Goal: Task Accomplishment & Management: Manage account settings

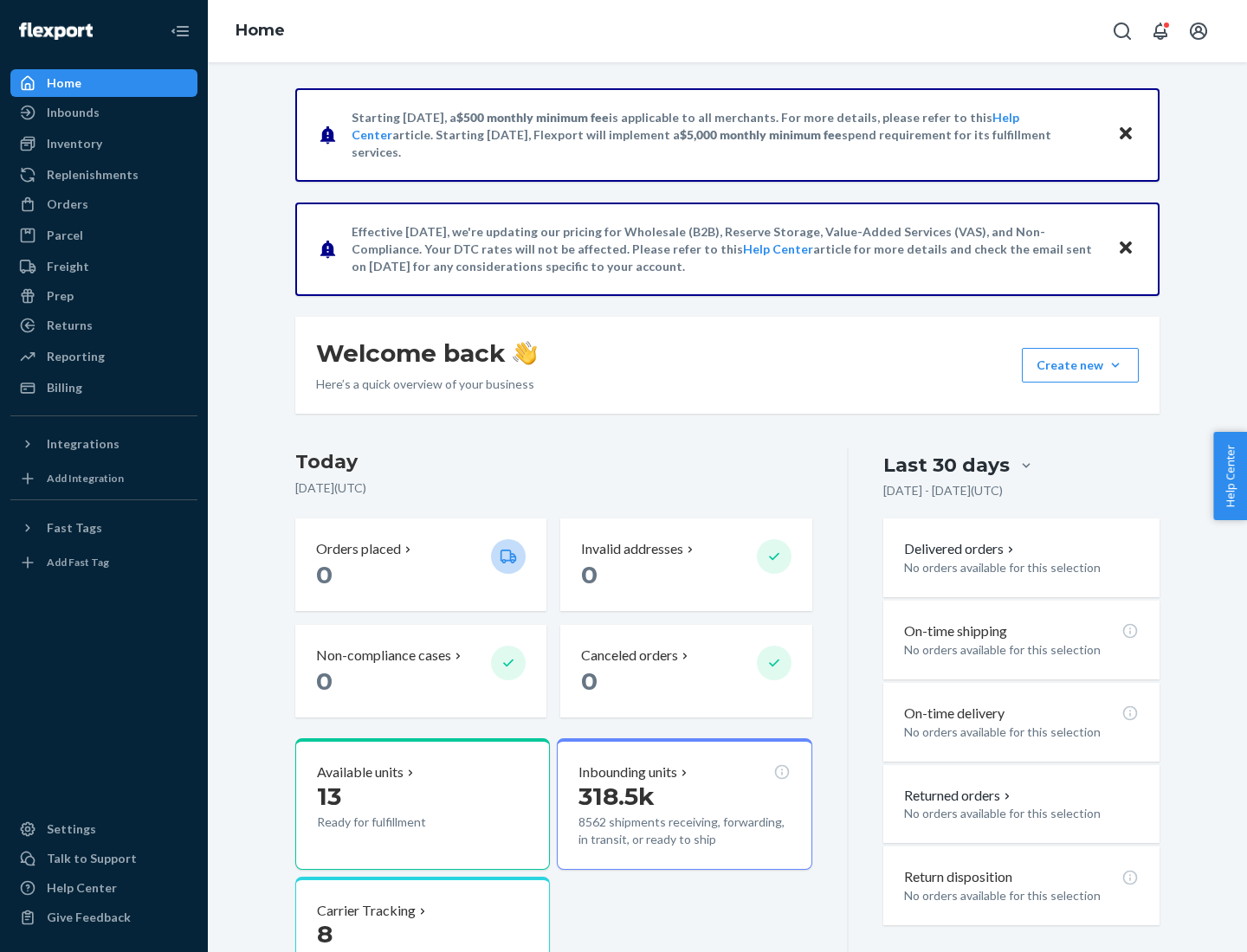
click at [1115, 365] on button "Create new Create new inbound Create new order Create new product" at bounding box center [1080, 366] width 117 height 35
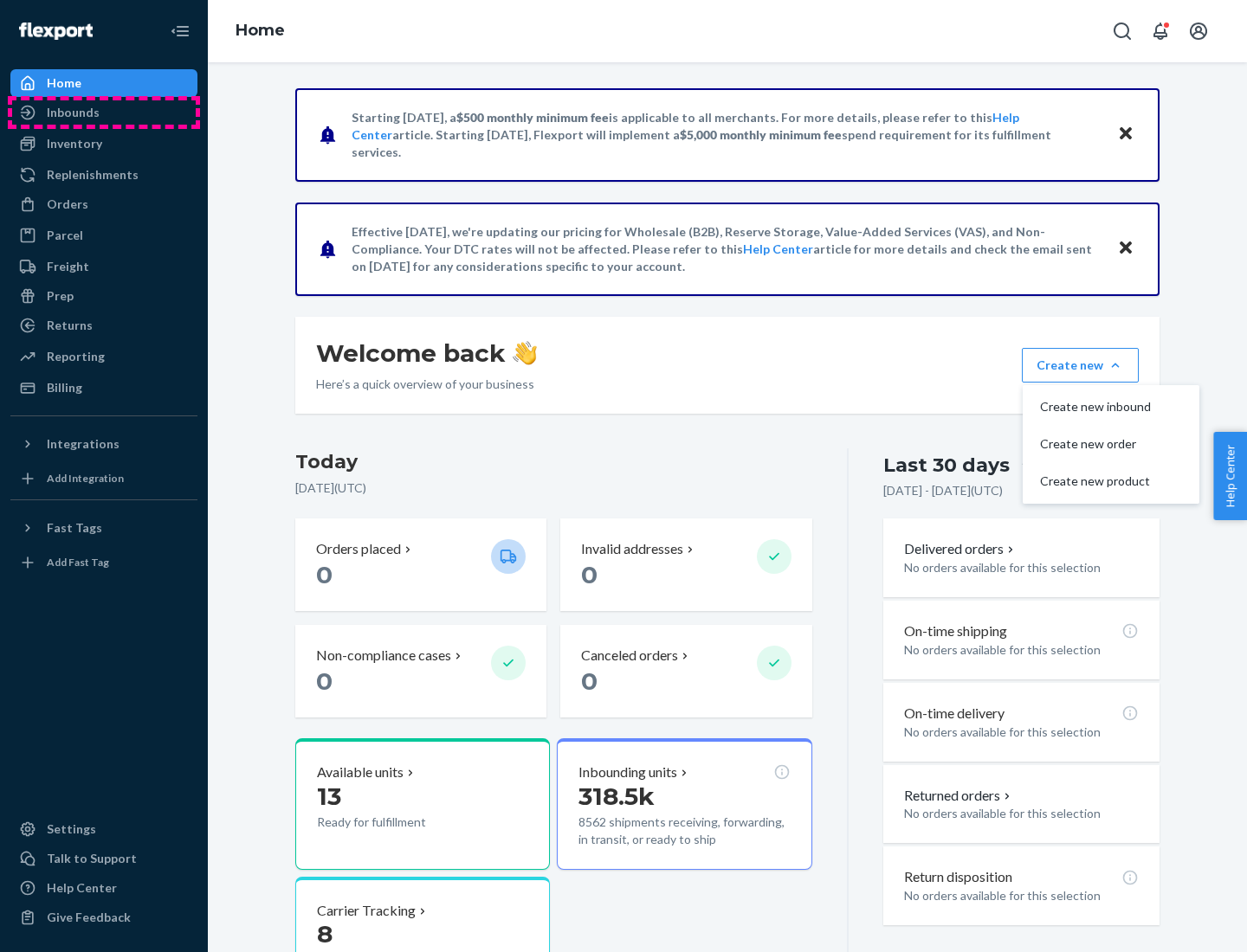
click at [104, 113] on div "Inbounds" at bounding box center [103, 113] width 183 height 24
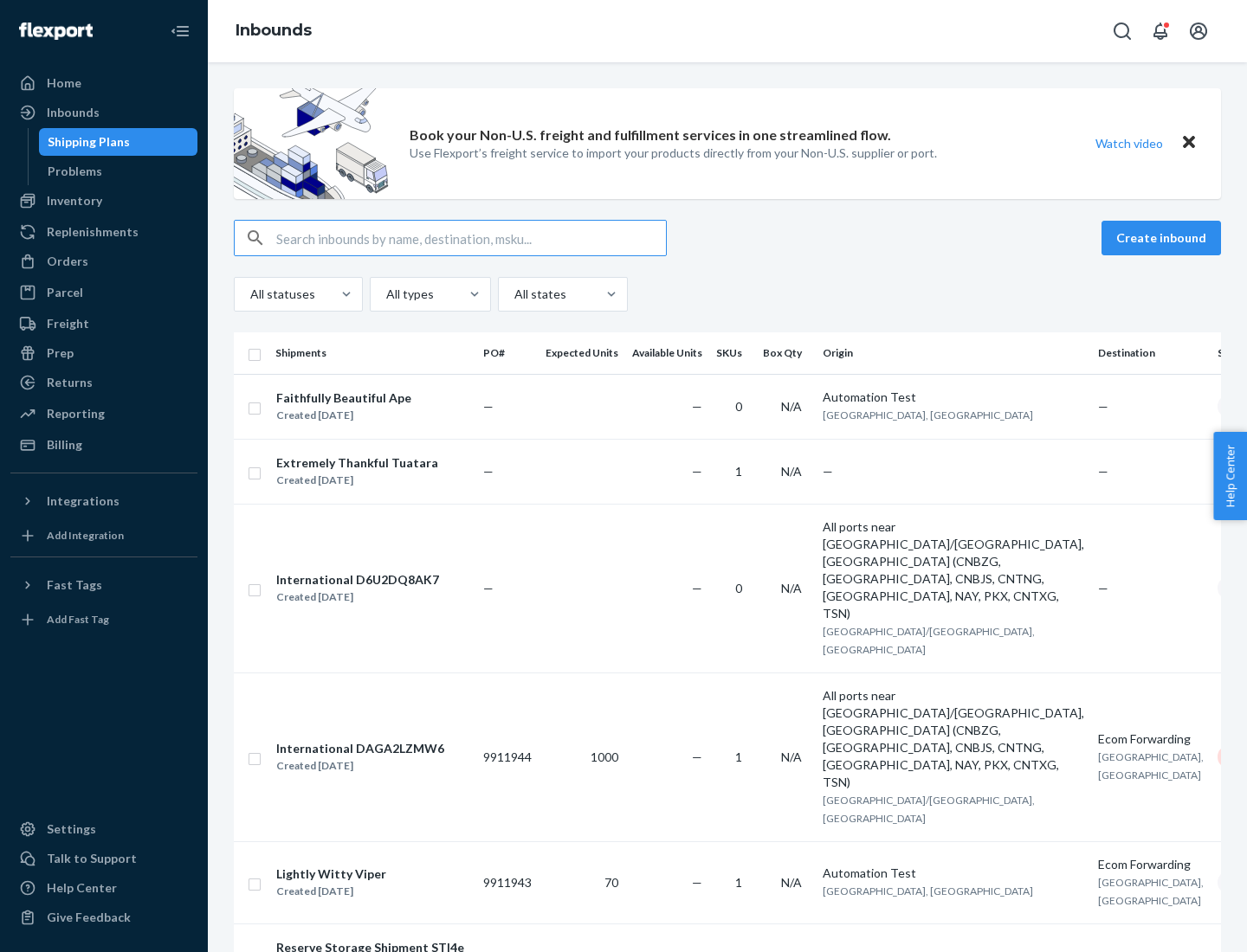
click at [1164, 238] on button "Create inbound" at bounding box center [1161, 238] width 120 height 35
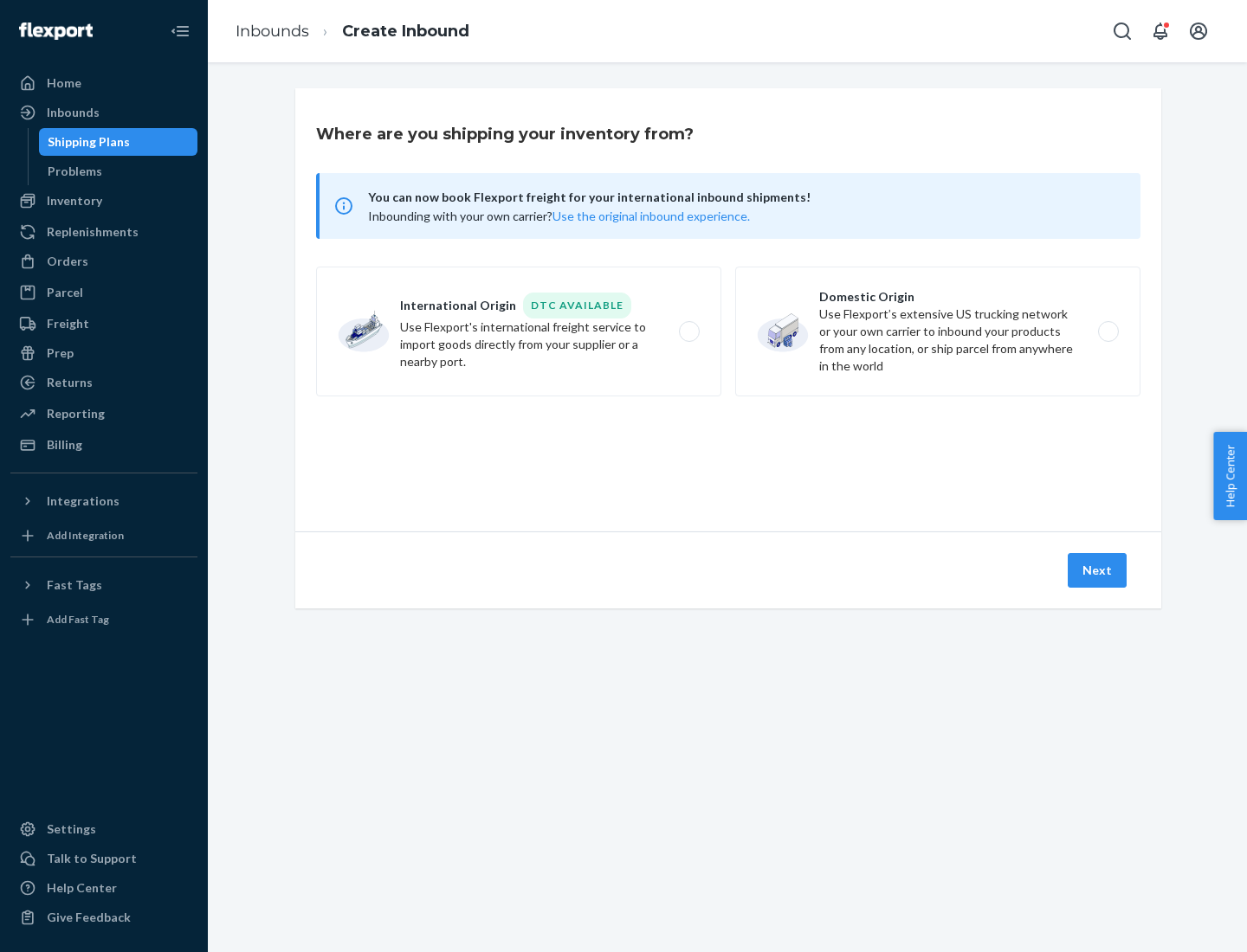
click at [938, 332] on label "Domestic Origin Use Flexport’s extensive US trucking network or your own carrie…" at bounding box center [938, 331] width 405 height 129
click at [1107, 332] on input "Domestic Origin Use Flexport’s extensive US trucking network or your own carrie…" at bounding box center [1112, 332] width 11 height 11
radio input "true"
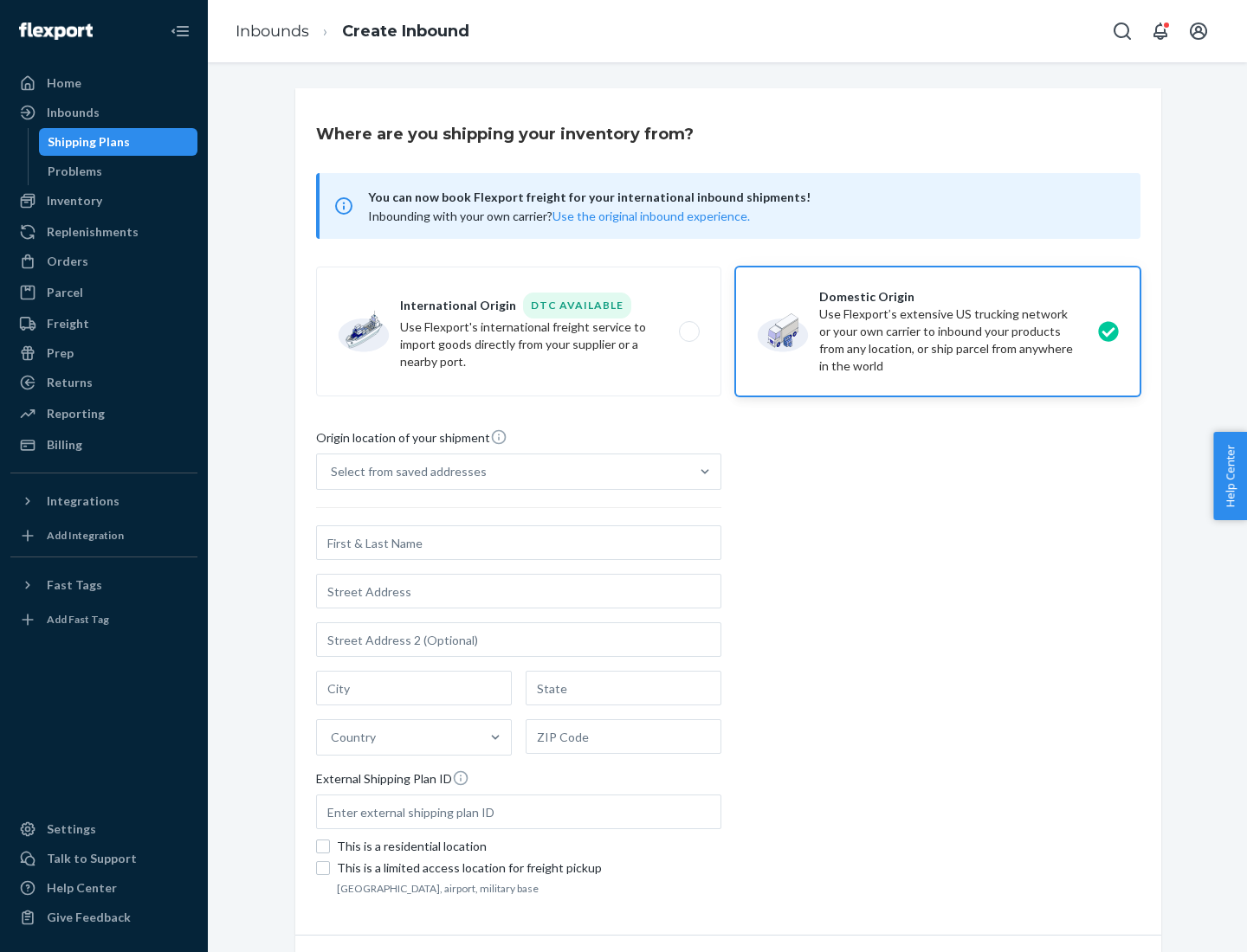
click at [404, 472] on div "Select from saved addresses" at bounding box center [408, 472] width 156 height 17
click at [333, 472] on input "Select from saved addresses" at bounding box center [332, 472] width 2 height 17
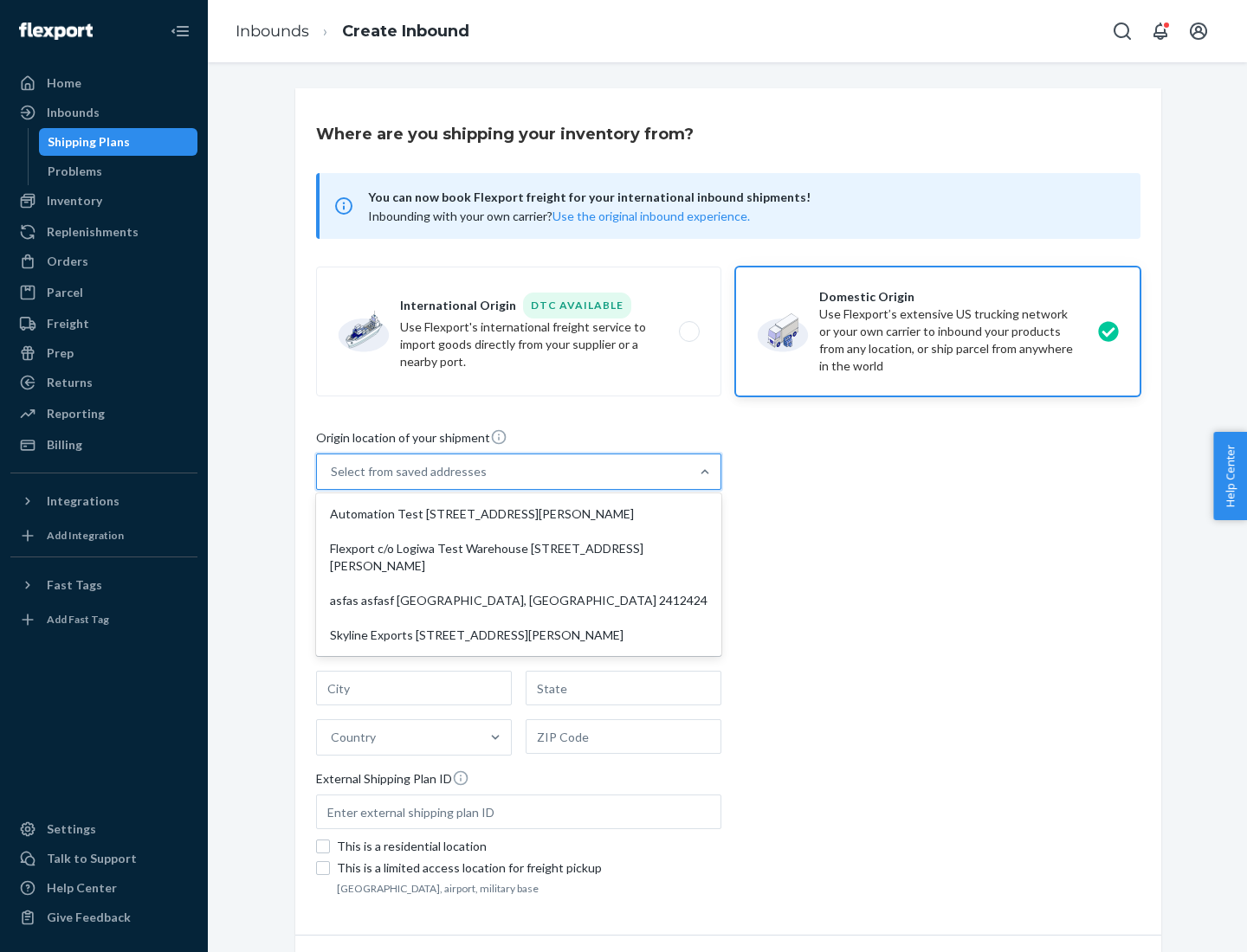
scroll to position [7, 0]
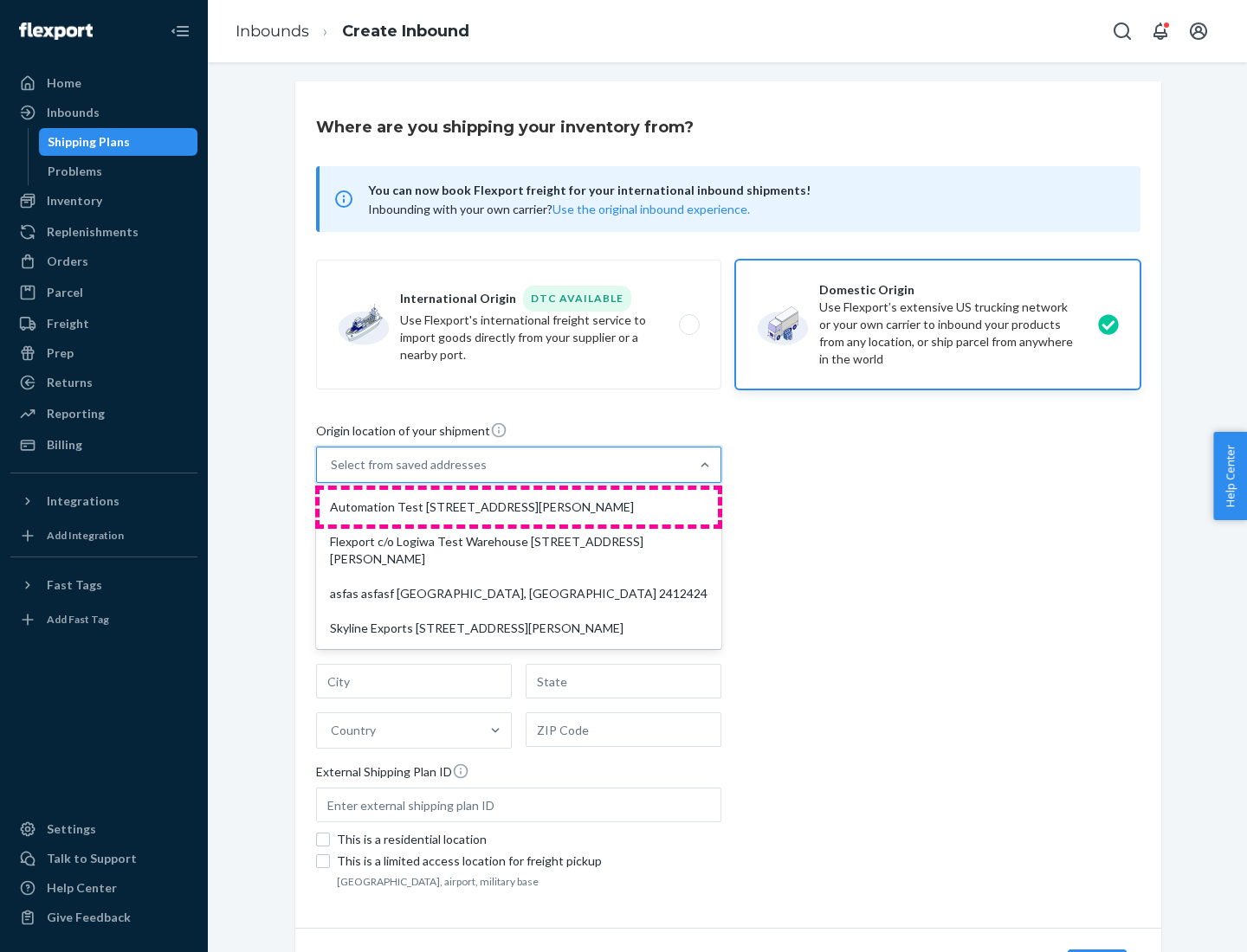
click at [519, 507] on div "Automation Test [STREET_ADDRESS][PERSON_NAME]" at bounding box center [519, 507] width 398 height 35
click at [333, 473] on input "option Automation Test [STREET_ADDRESS][PERSON_NAME] focused, 1 of 4. 4 results…" at bounding box center [332, 465] width 2 height 17
type input "Automation Test"
type input "9th Floor"
type input "[GEOGRAPHIC_DATA]"
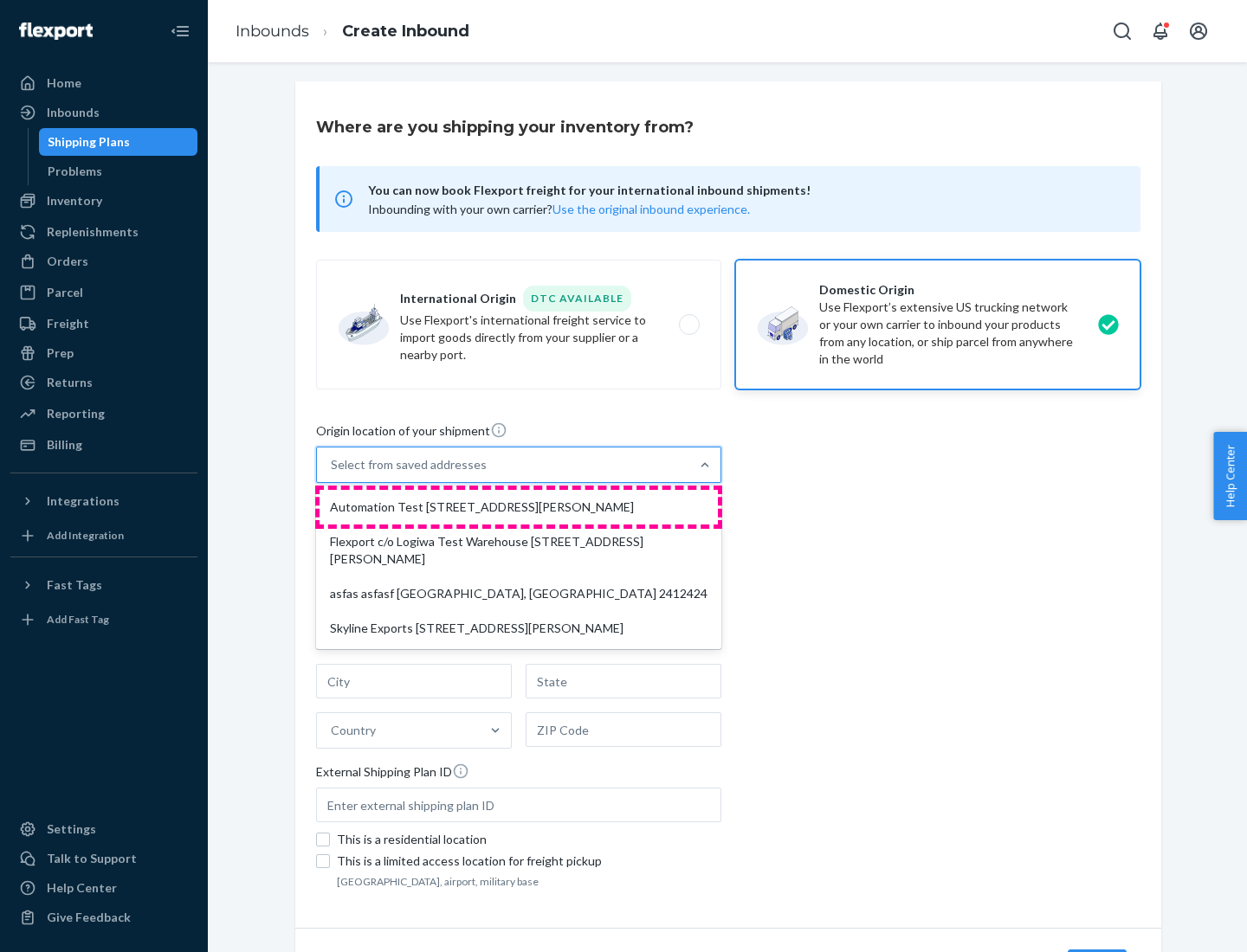
type input "CA"
type input "94104"
type input "[STREET_ADDRESS][PERSON_NAME]"
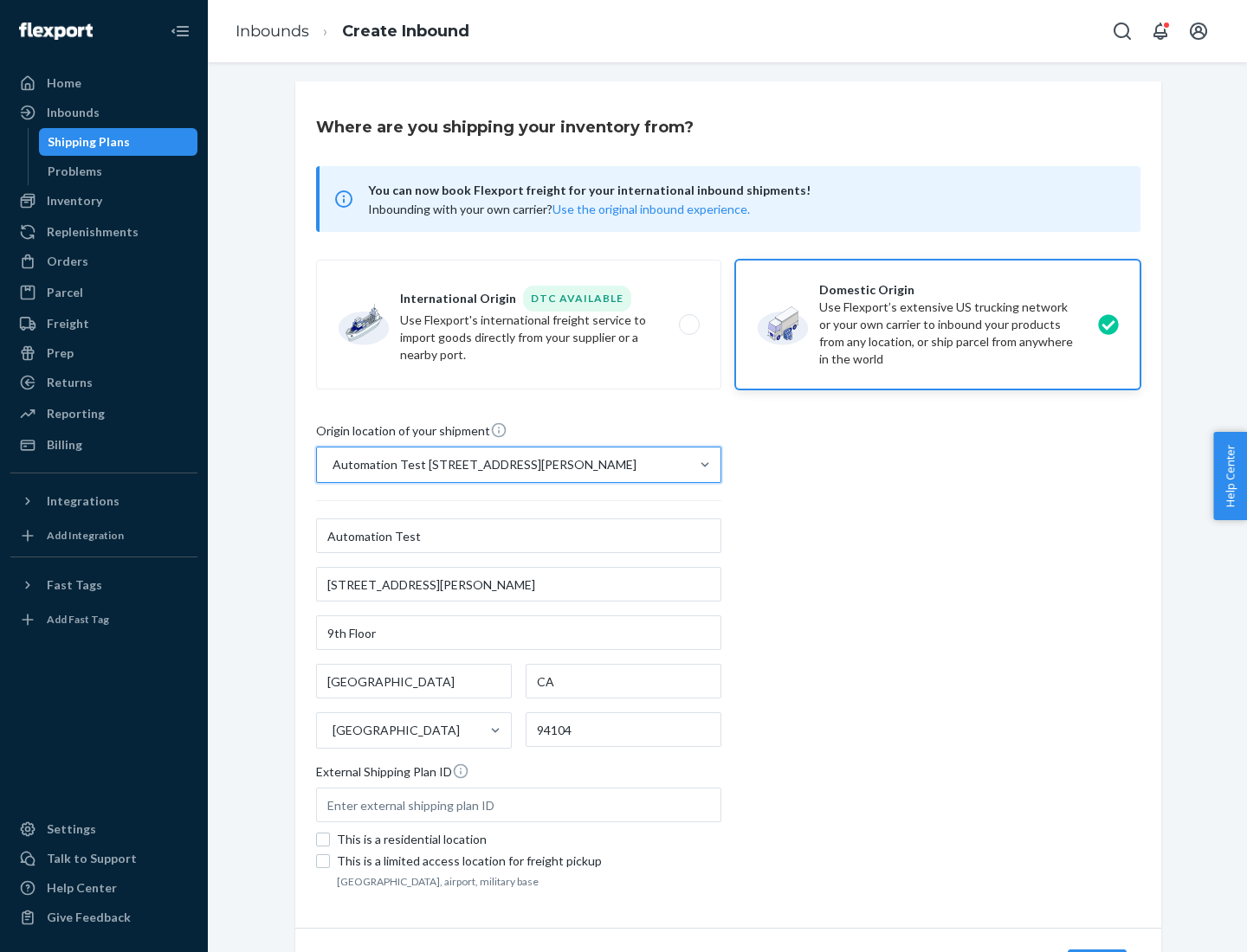
scroll to position [102, 0]
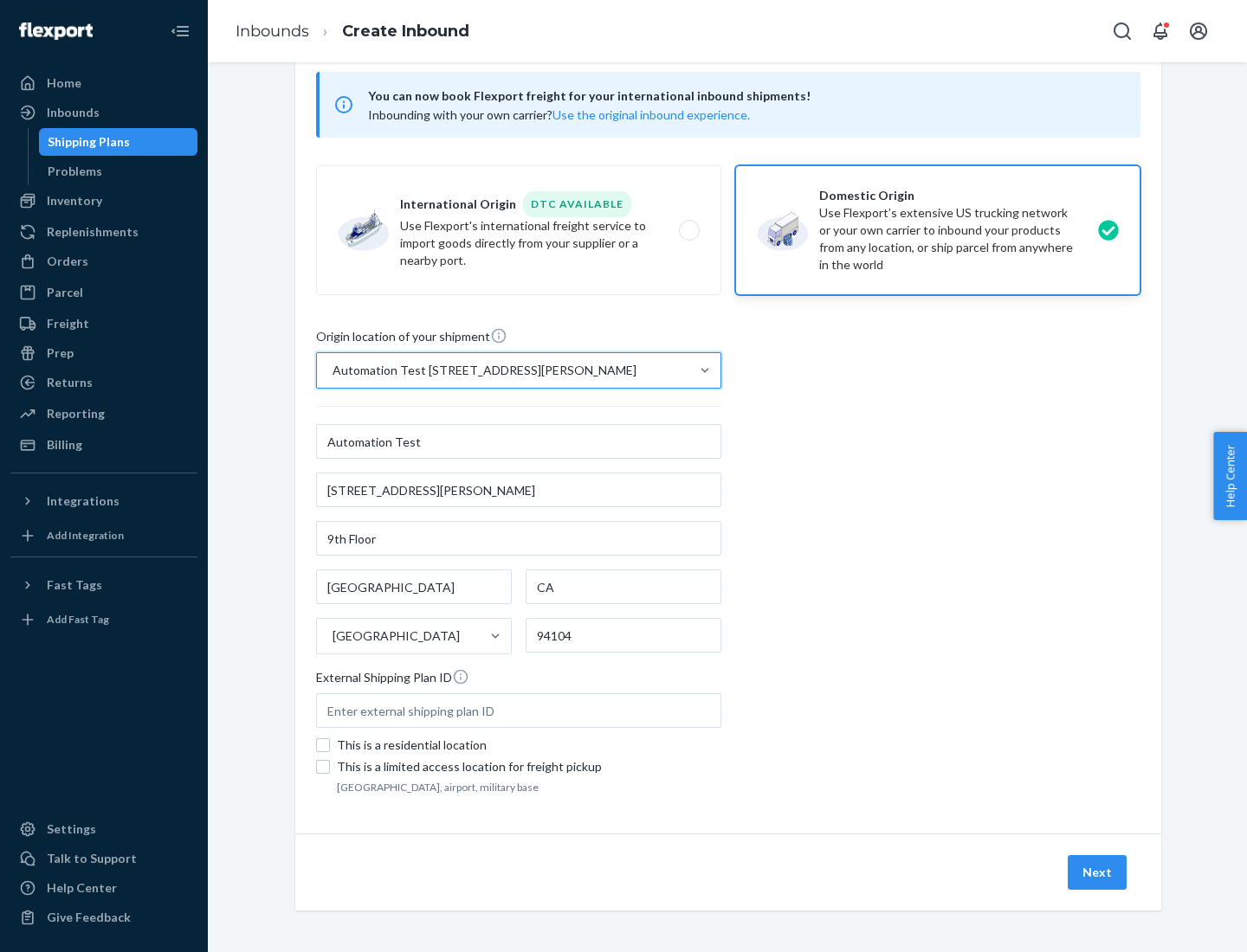
click at [1098, 872] on button "Next" at bounding box center [1098, 872] width 59 height 35
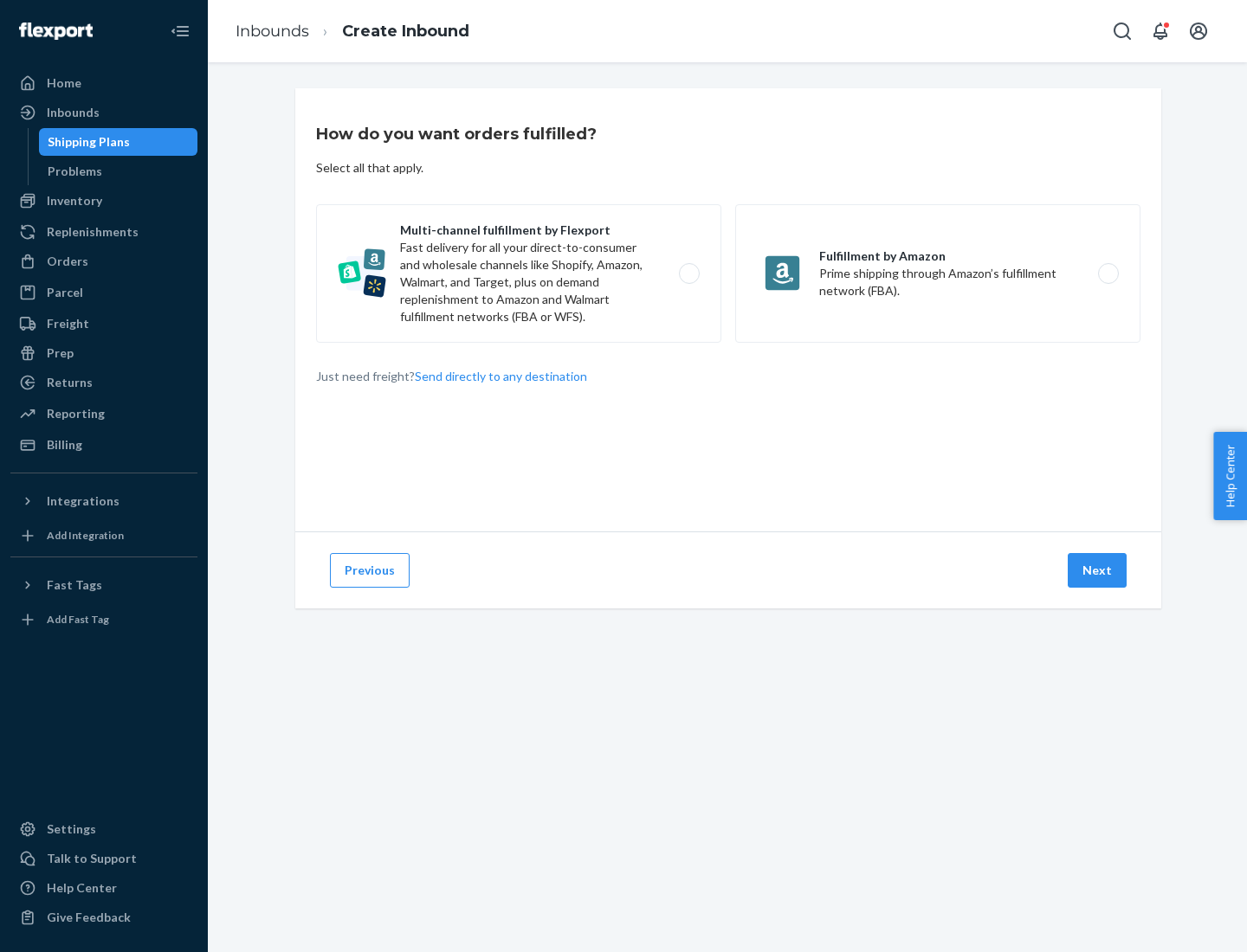
click at [519, 274] on label "Multi-channel fulfillment by Flexport Fast delivery for all your direct-to-cons…" at bounding box center [519, 273] width 405 height 138
click at [688, 274] on input "Multi-channel fulfillment by Flexport Fast delivery for all your direct-to-cons…" at bounding box center [693, 274] width 11 height 11
radio input "true"
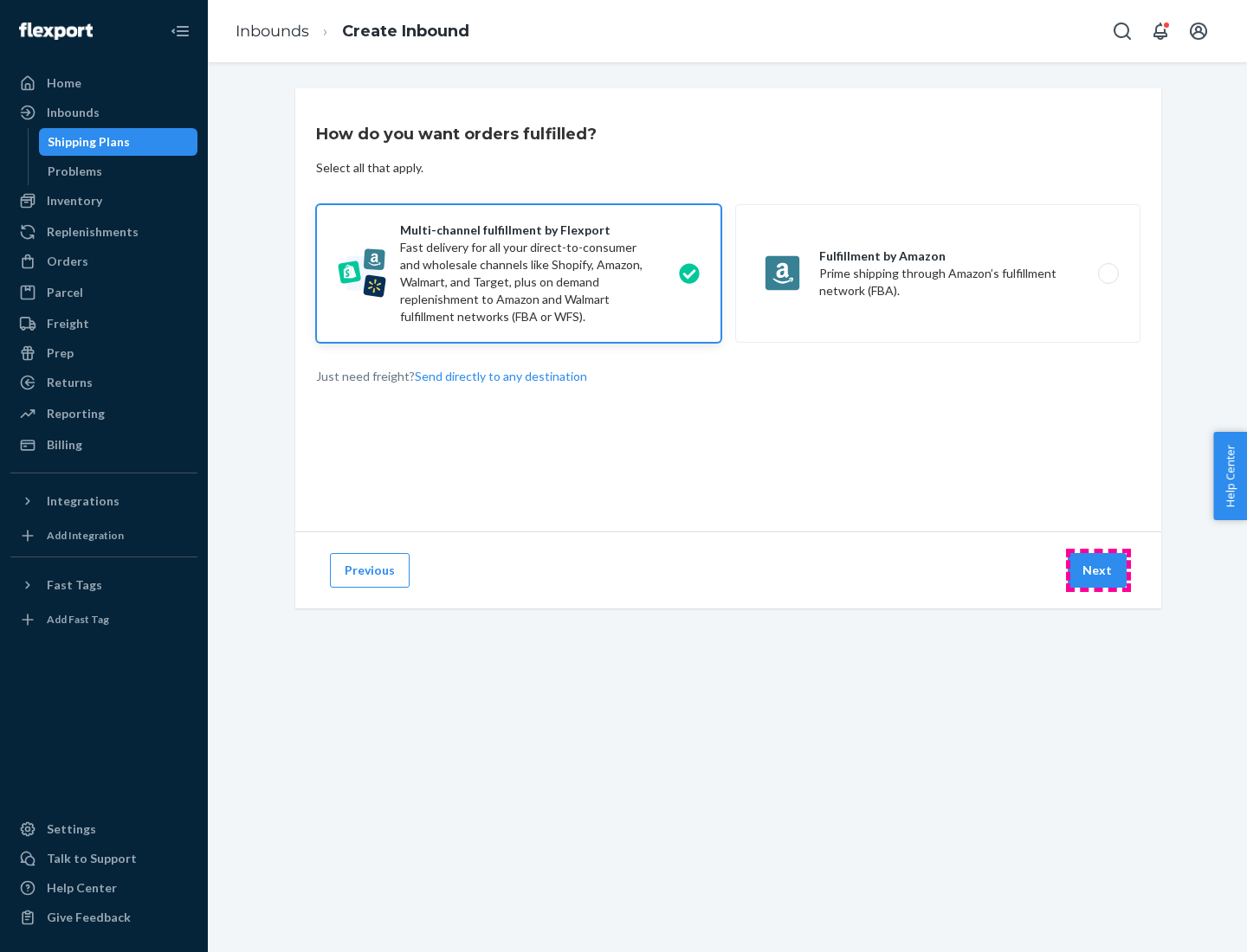
click at [1098, 571] on button "Next" at bounding box center [1098, 571] width 59 height 35
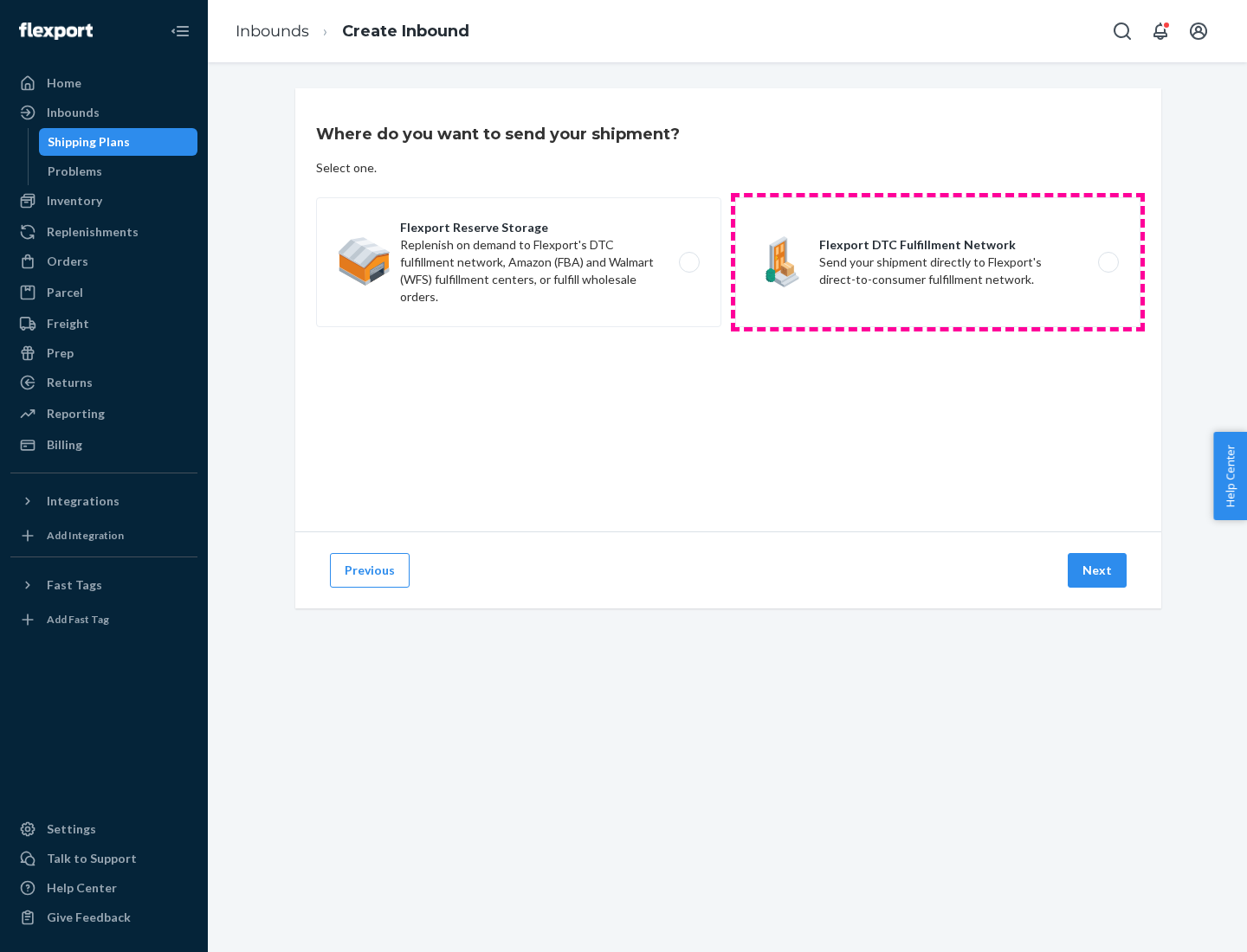
click at [938, 262] on label "Flexport DTC Fulfillment Network Send your shipment directly to Flexport's dire…" at bounding box center [938, 261] width 405 height 129
click at [1107, 262] on input "Flexport DTC Fulfillment Network Send your shipment directly to Flexport's dire…" at bounding box center [1112, 262] width 11 height 11
radio input "true"
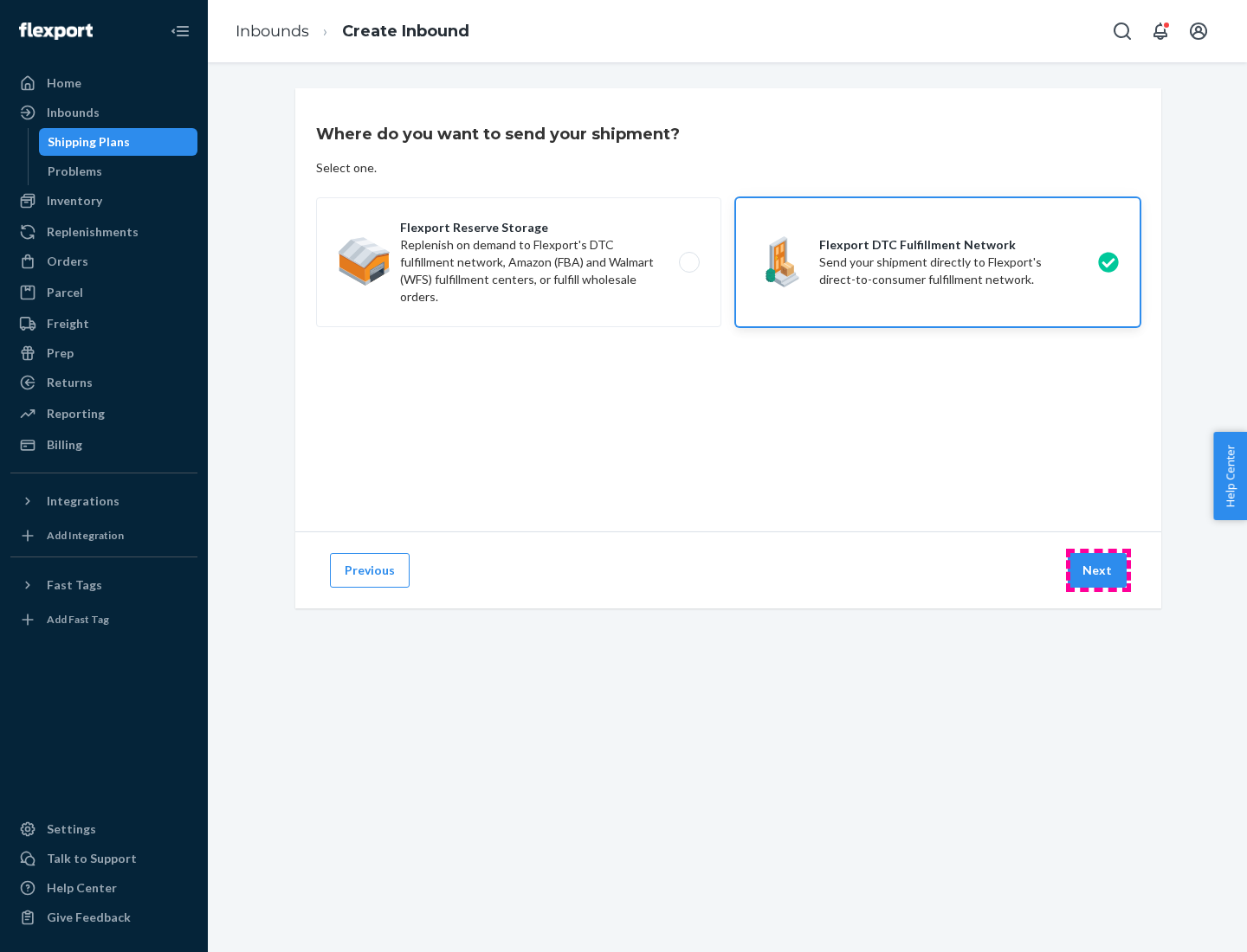
click at [1098, 571] on button "Next" at bounding box center [1098, 571] width 59 height 35
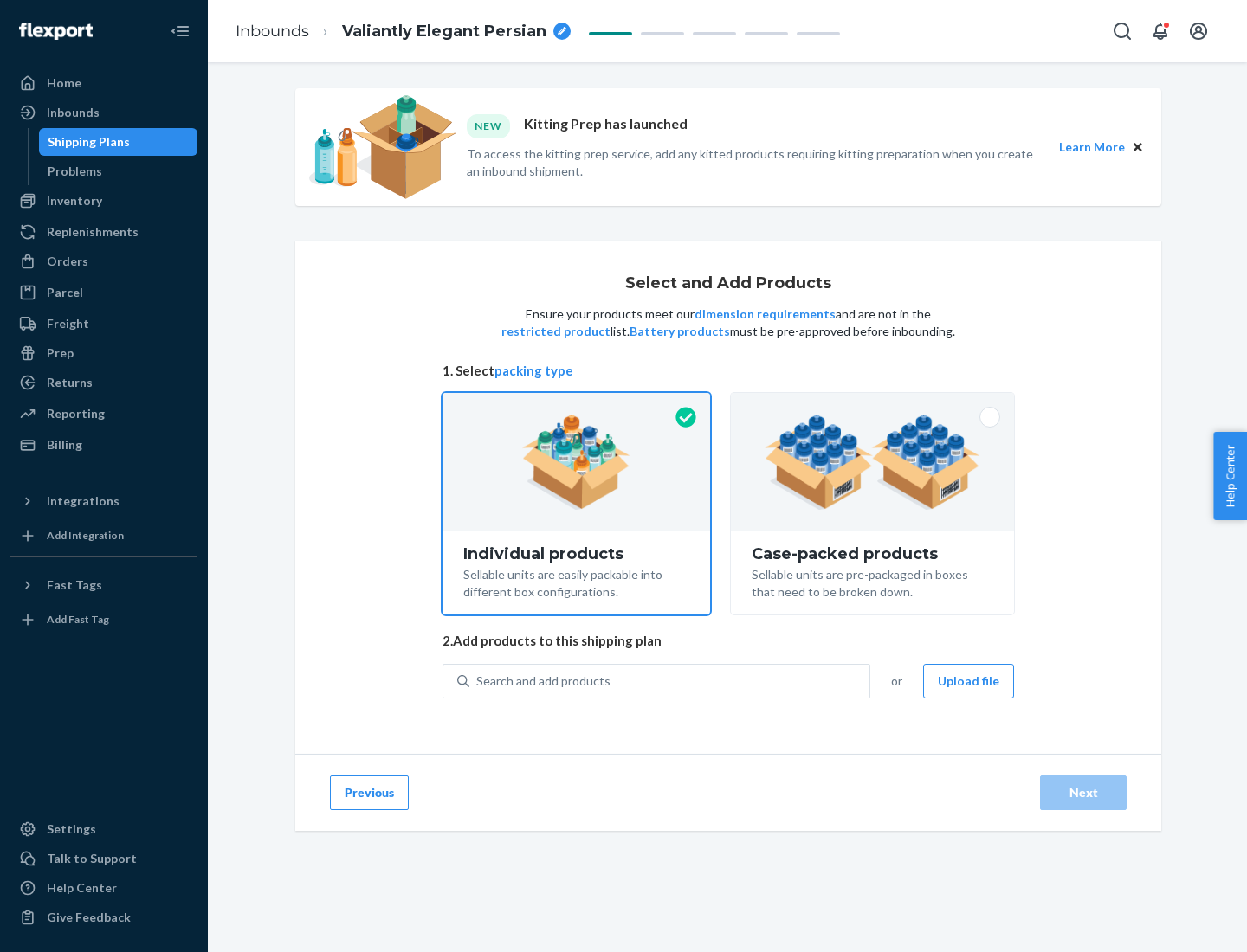
click at [872, 462] on img at bounding box center [872, 462] width 216 height 96
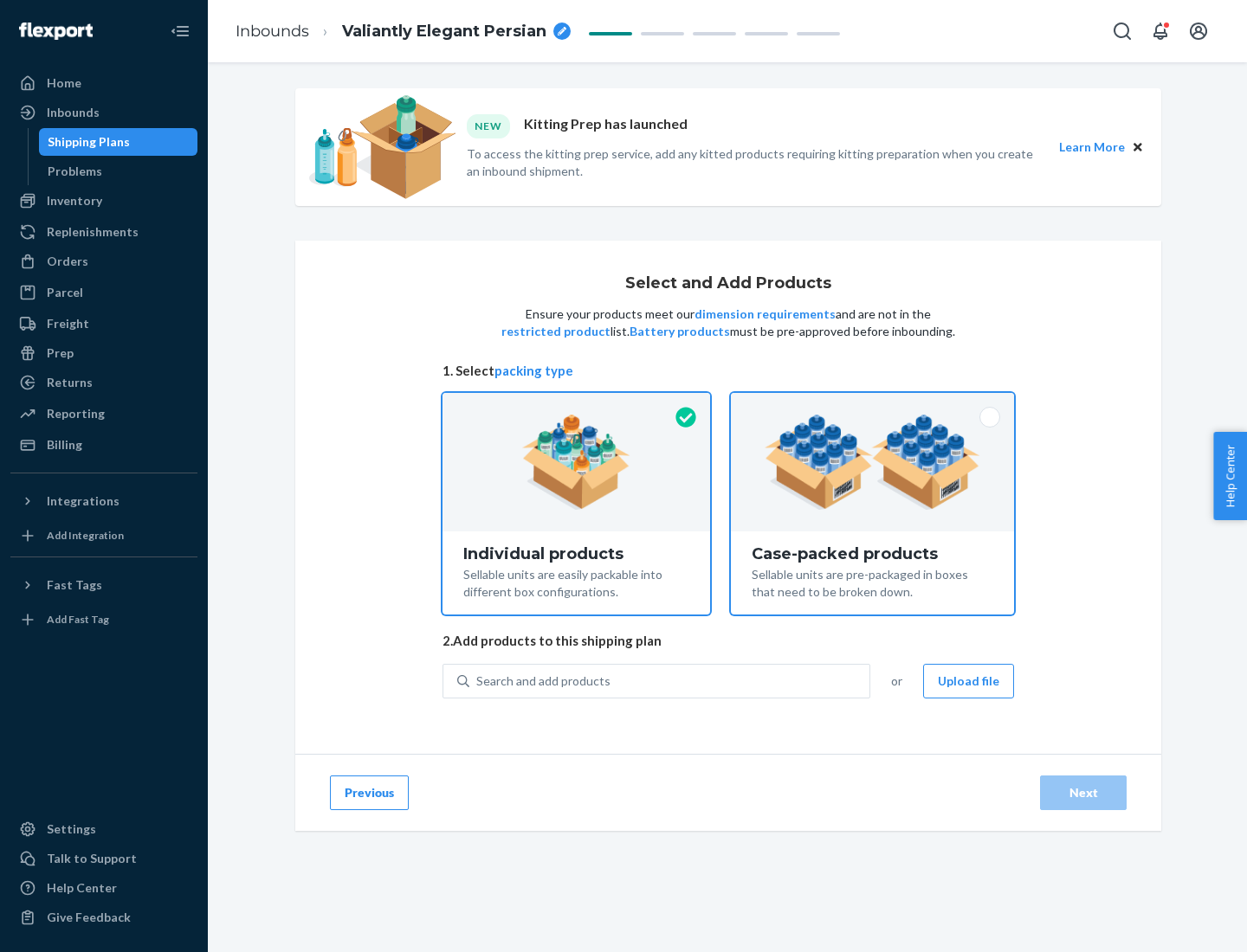
click at [872, 404] on input "Case-packed products Sellable units are pre-packaged in boxes that need to be b…" at bounding box center [872, 398] width 11 height 11
radio input "true"
radio input "false"
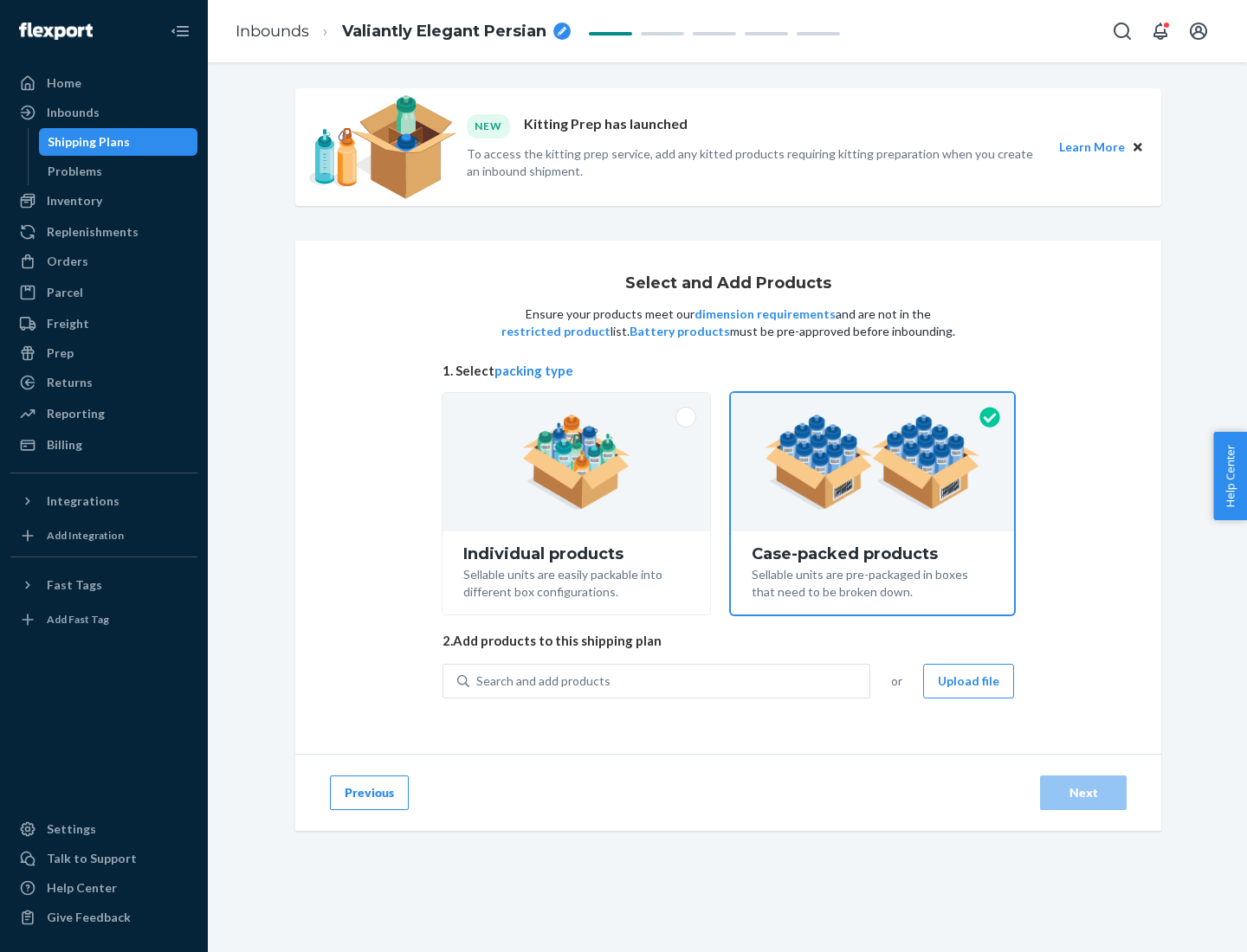
click at [670, 680] on div "Search and add products" at bounding box center [669, 681] width 400 height 31
click at [478, 680] on input "Search and add products" at bounding box center [477, 681] width 2 height 17
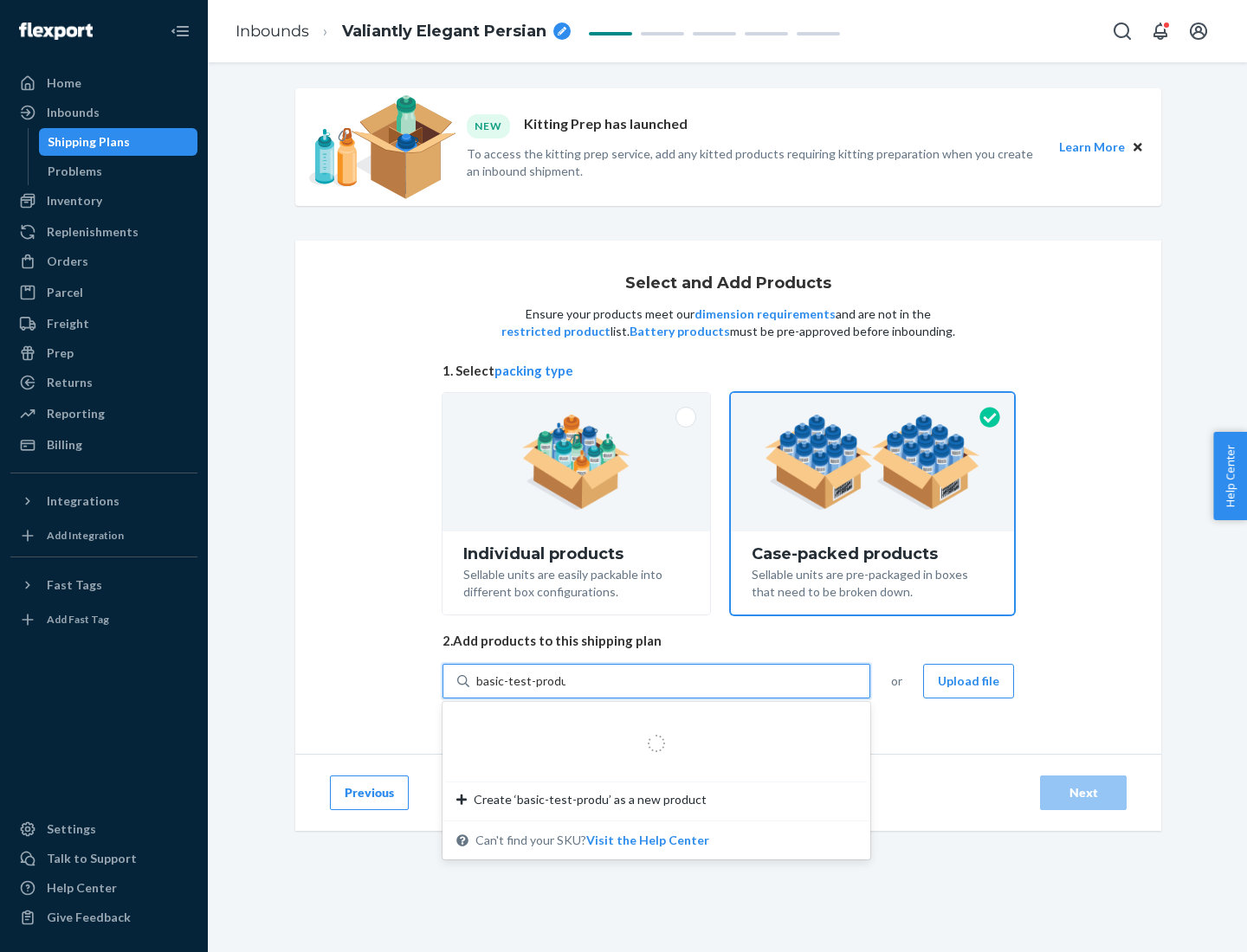
type input "basic-test-product-1"
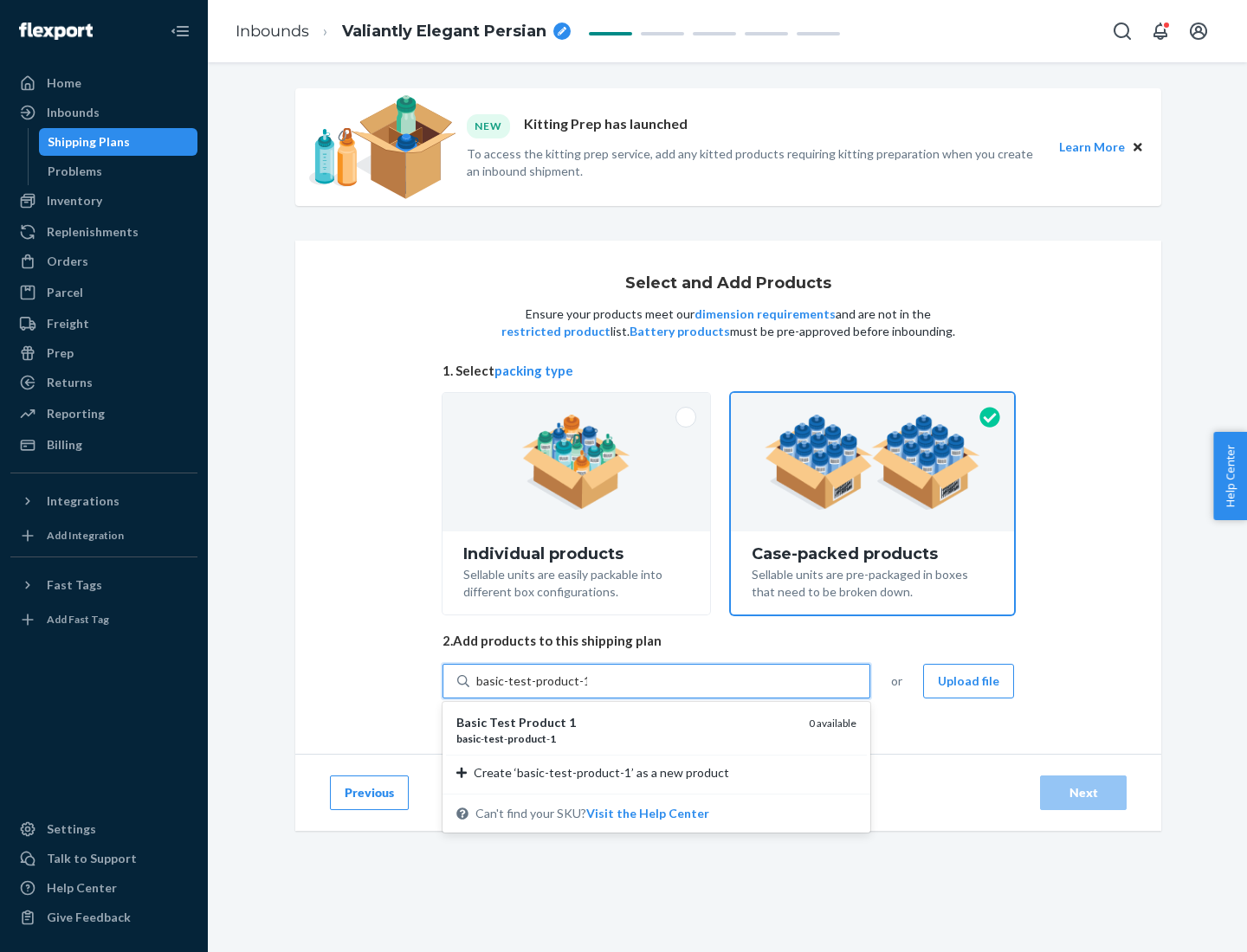
click at [626, 738] on div "basic - test - product - 1" at bounding box center [626, 738] width 339 height 15
click at [587, 690] on input "basic-test-product-1" at bounding box center [532, 681] width 111 height 17
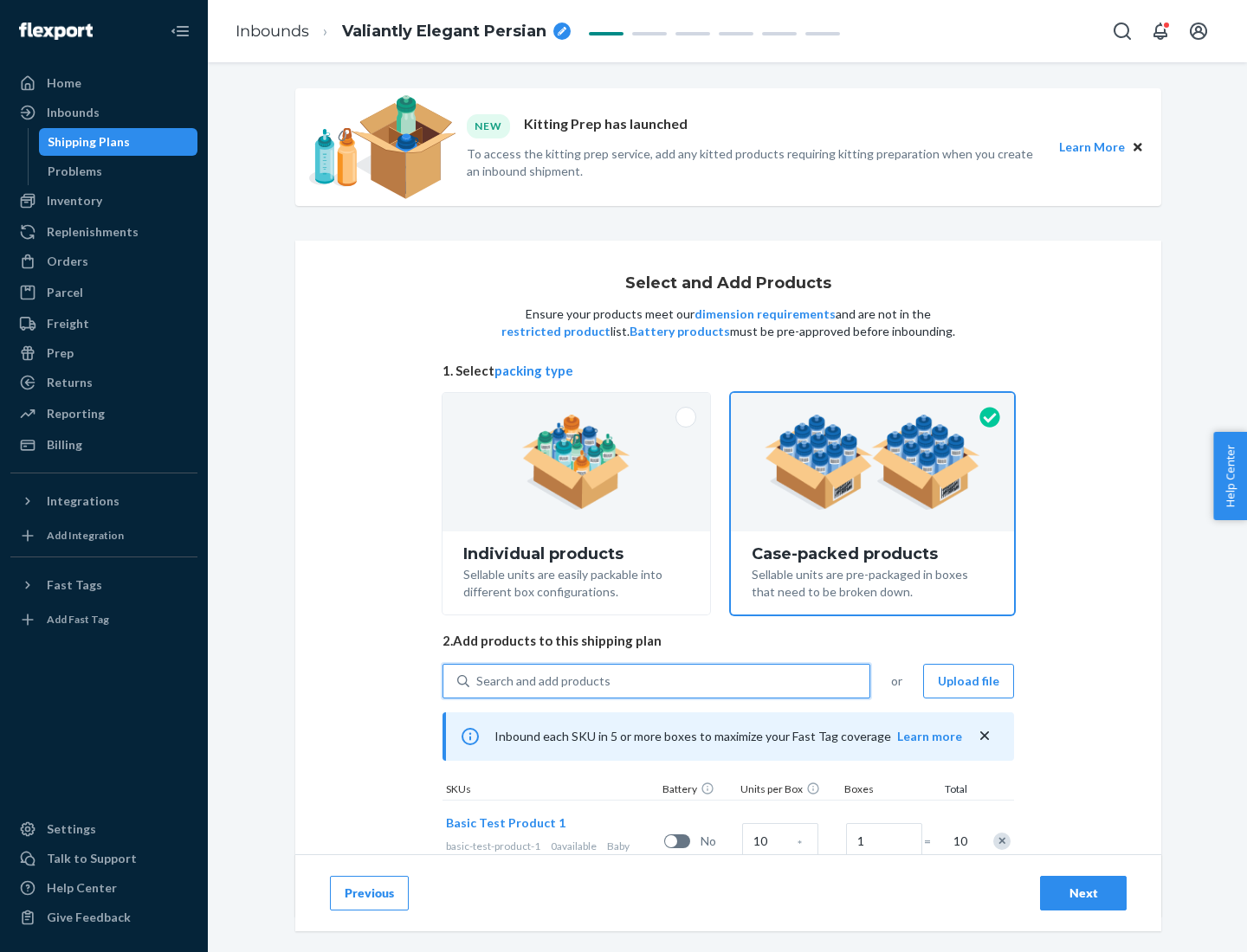
scroll to position [63, 0]
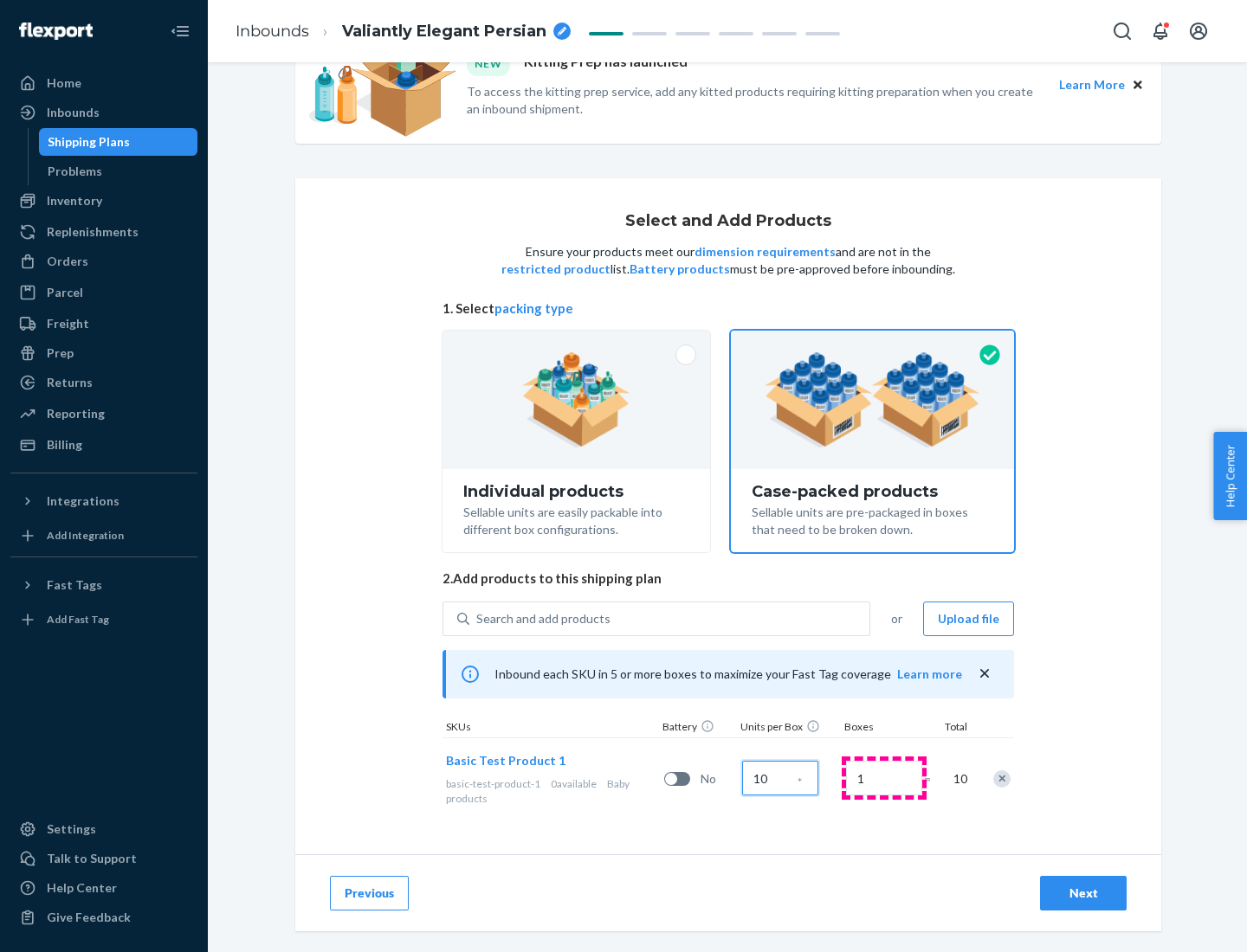
type input "10"
type input "7"
click at [1083, 893] on div "Next" at bounding box center [1084, 893] width 57 height 17
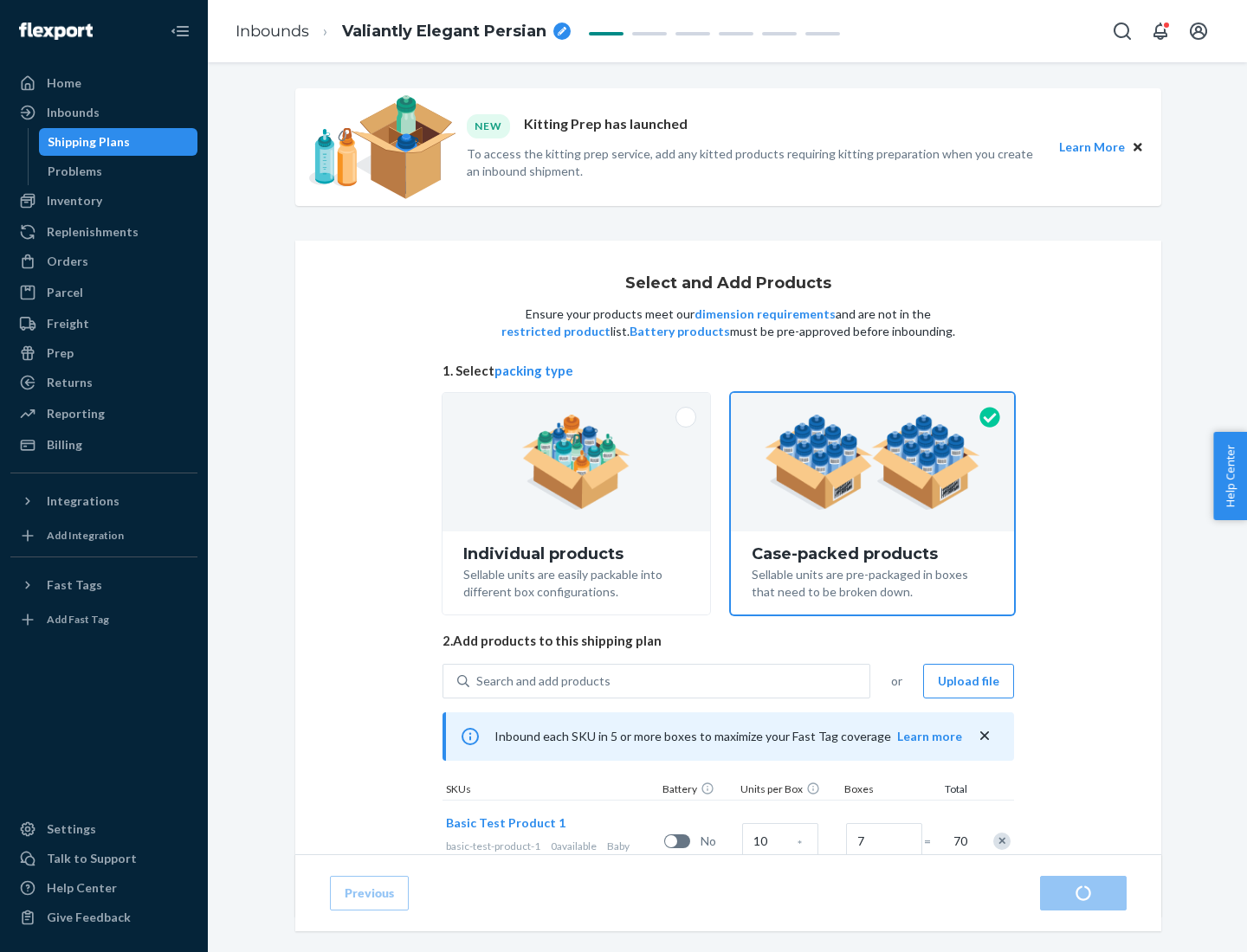
radio input "true"
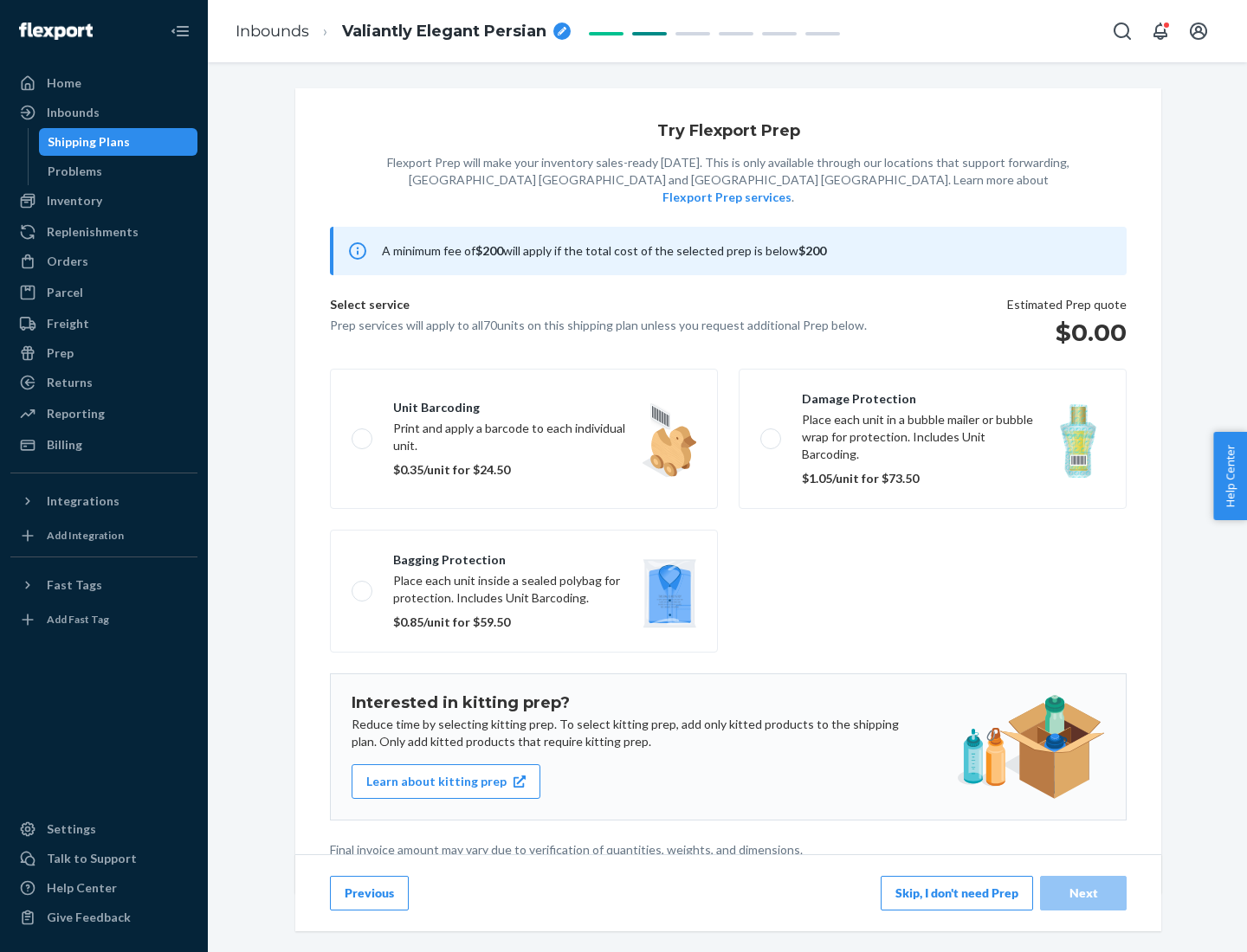
scroll to position [4, 0]
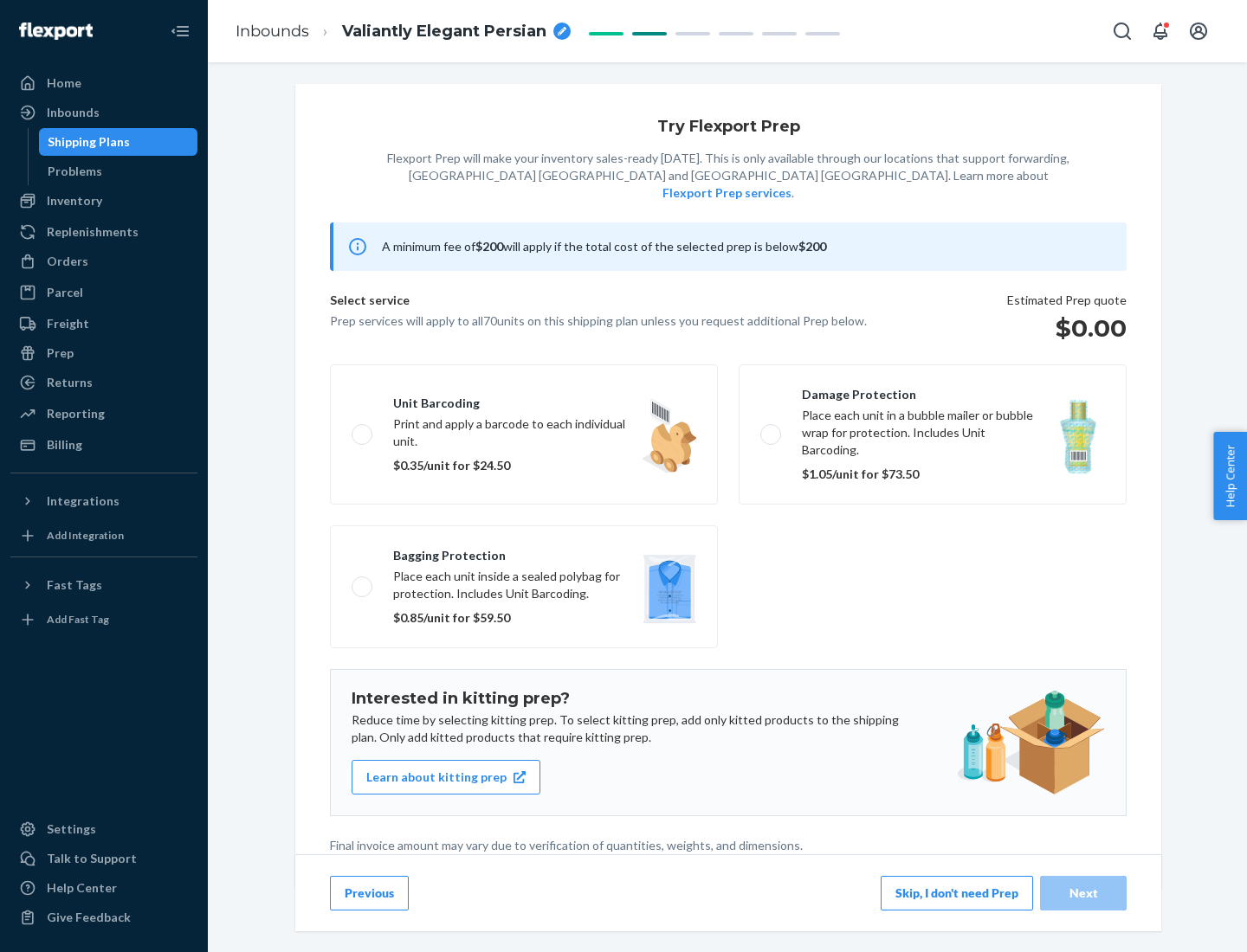
click at [524, 552] on label "Bagging protection Place each unit inside a sealed polybag for protection. Incl…" at bounding box center [524, 586] width 388 height 122
click at [362, 581] on input "Bagging protection Place each unit inside a sealed polybag for protection. Incl…" at bounding box center [357, 586] width 11 height 11
checkbox input "true"
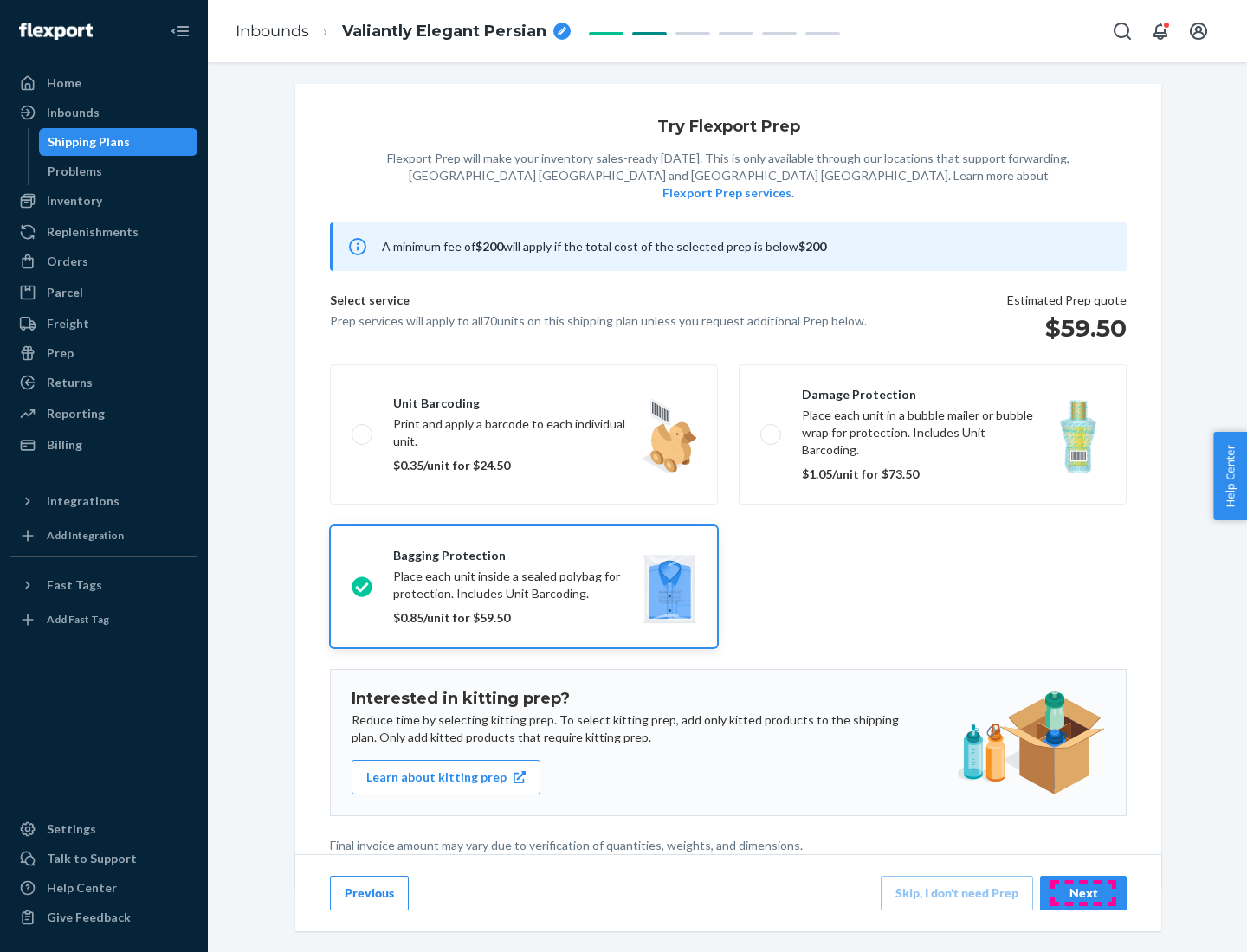
click at [1083, 892] on div "Next" at bounding box center [1084, 893] width 57 height 17
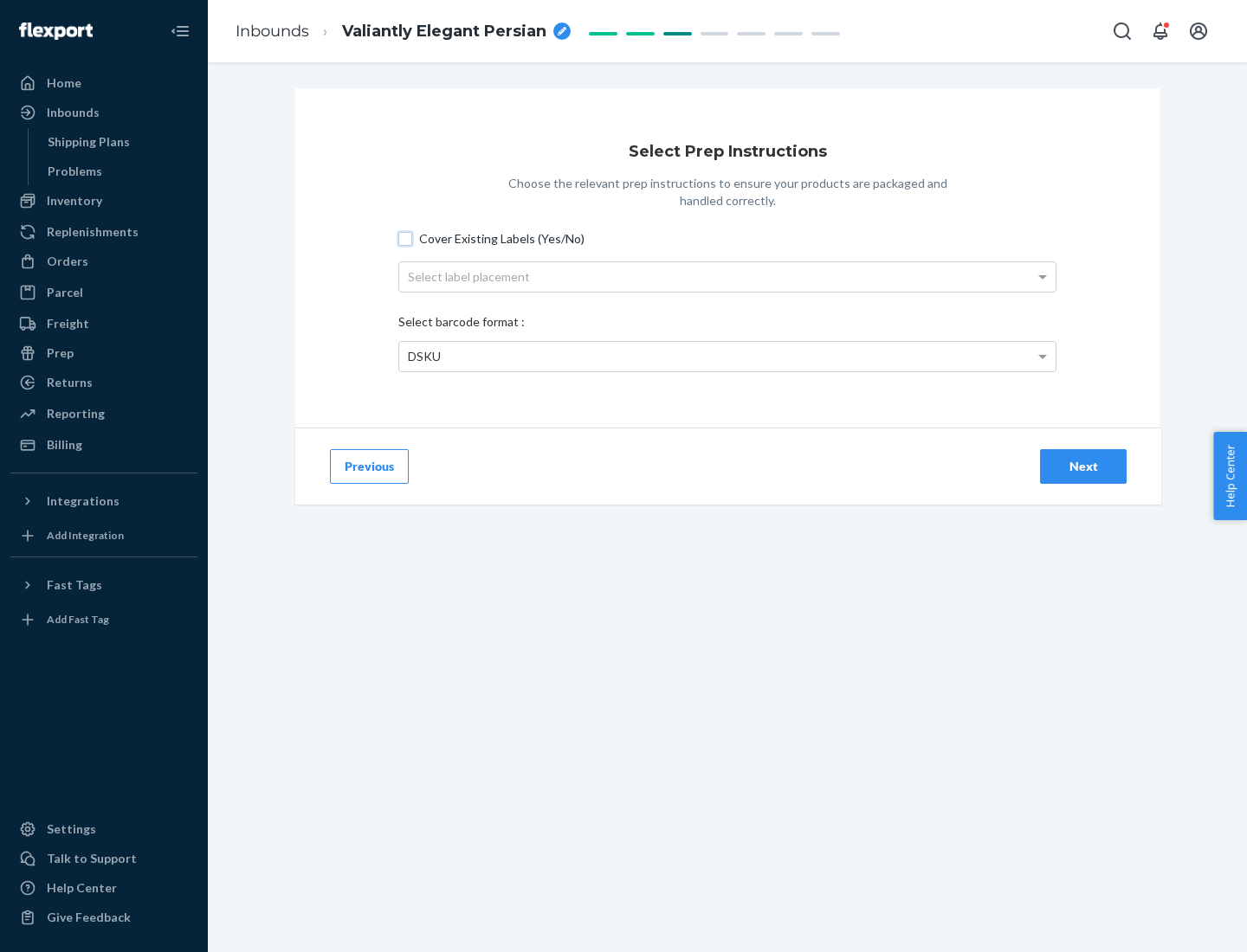
click at [405, 238] on input "Cover Existing Labels (Yes/No)" at bounding box center [405, 239] width 14 height 14
checkbox input "true"
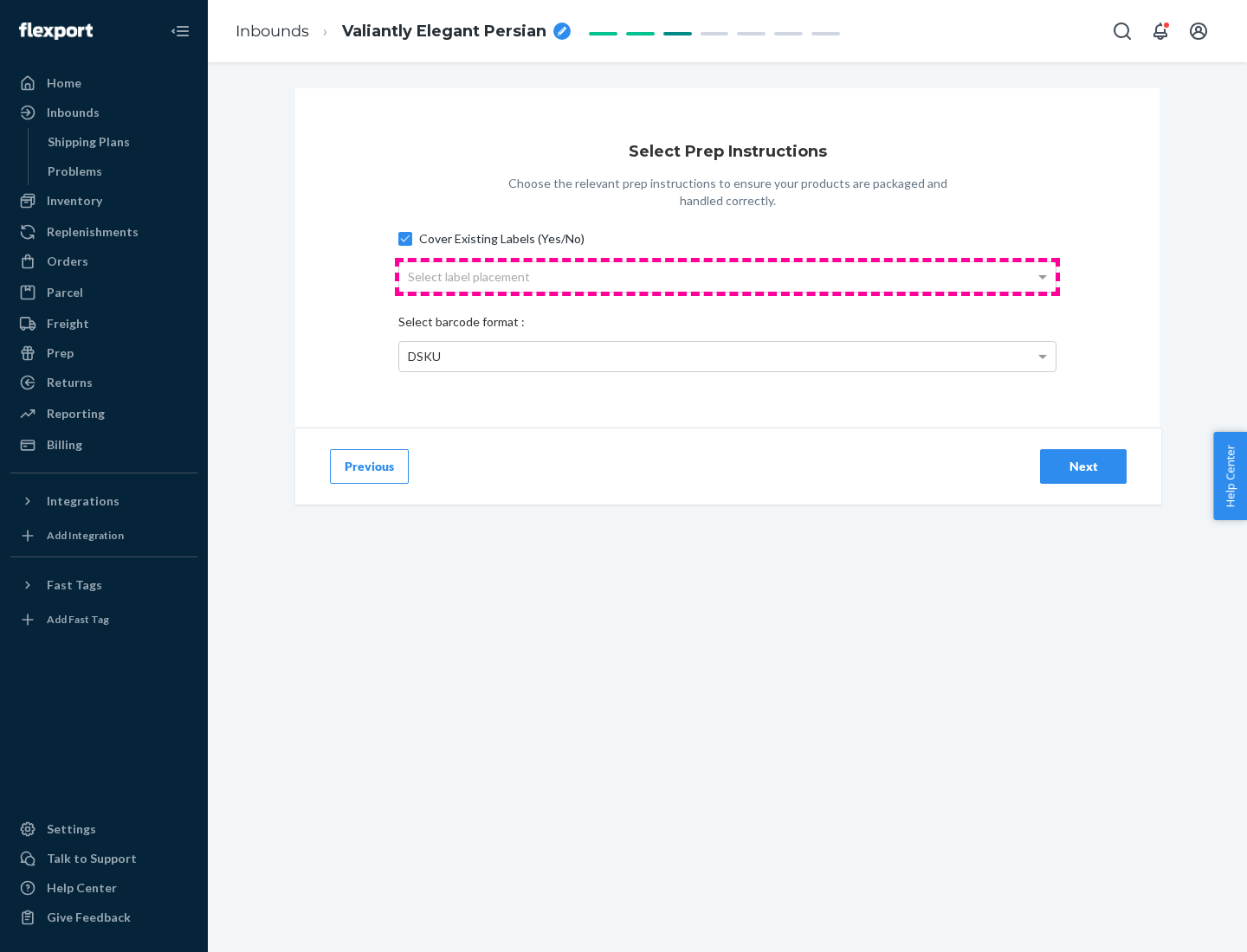
click at [727, 276] on div "Select label placement" at bounding box center [726, 277] width 656 height 30
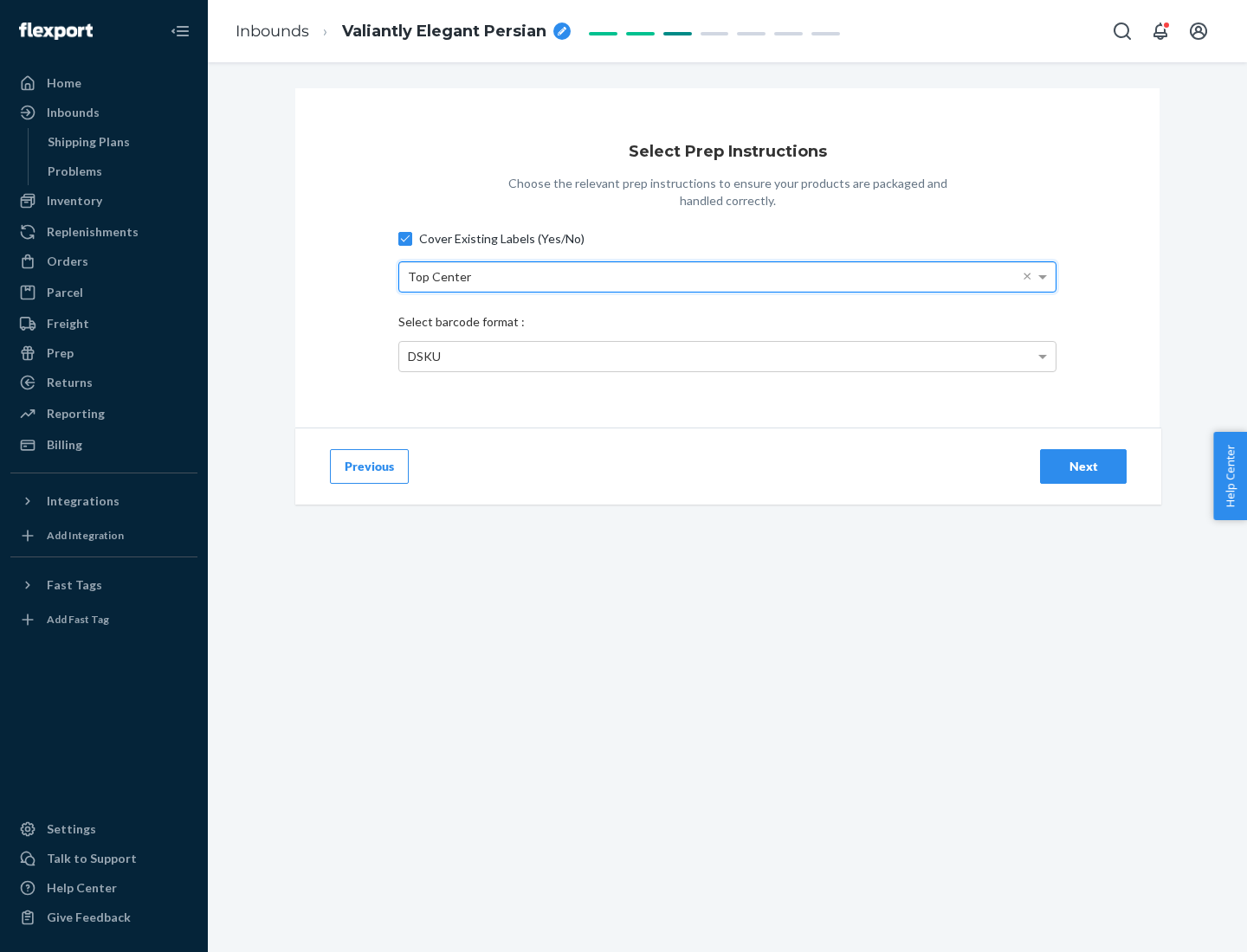
click at [727, 356] on div "DSKU" at bounding box center [726, 357] width 656 height 30
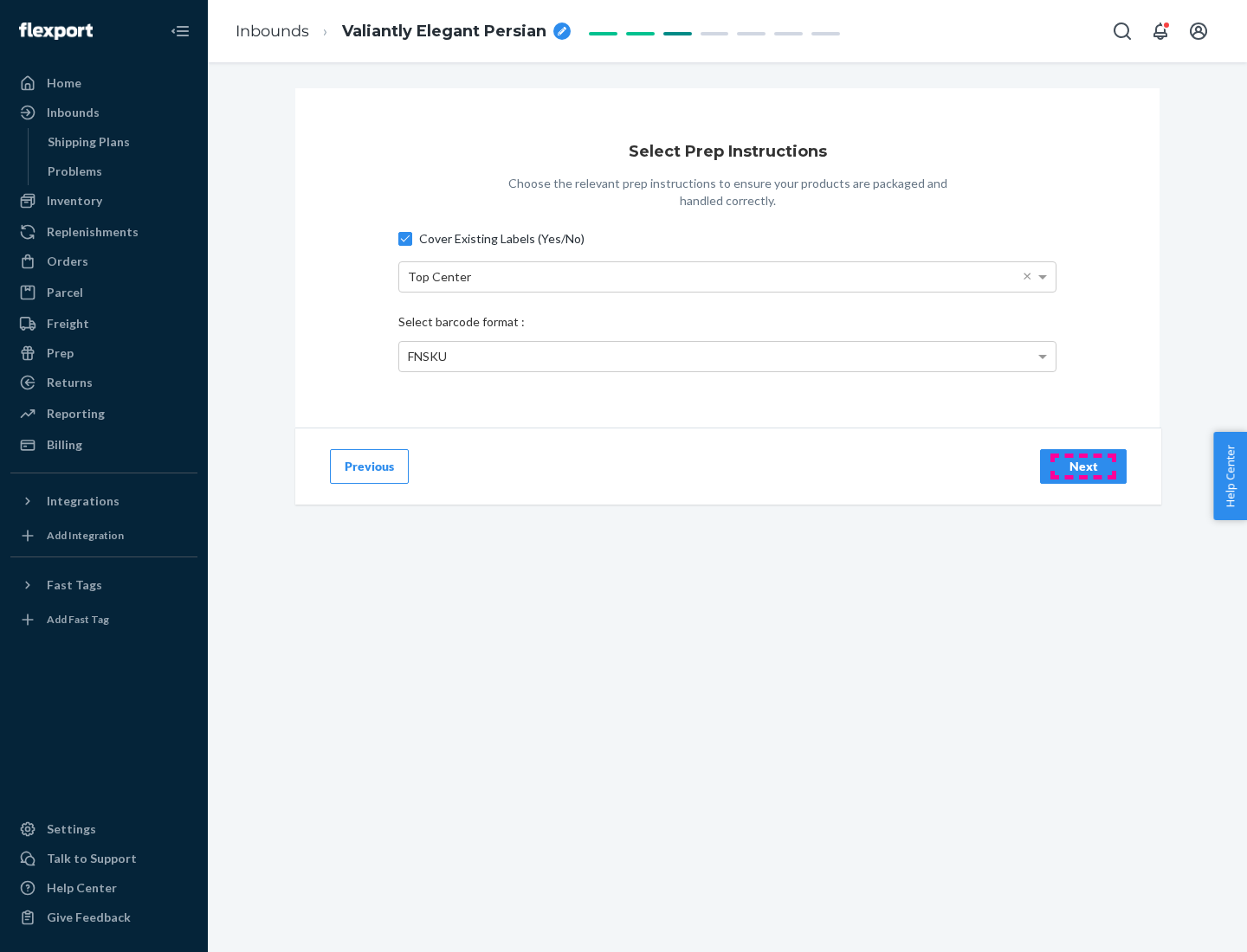
click at [1083, 466] on div "Next" at bounding box center [1084, 466] width 57 height 17
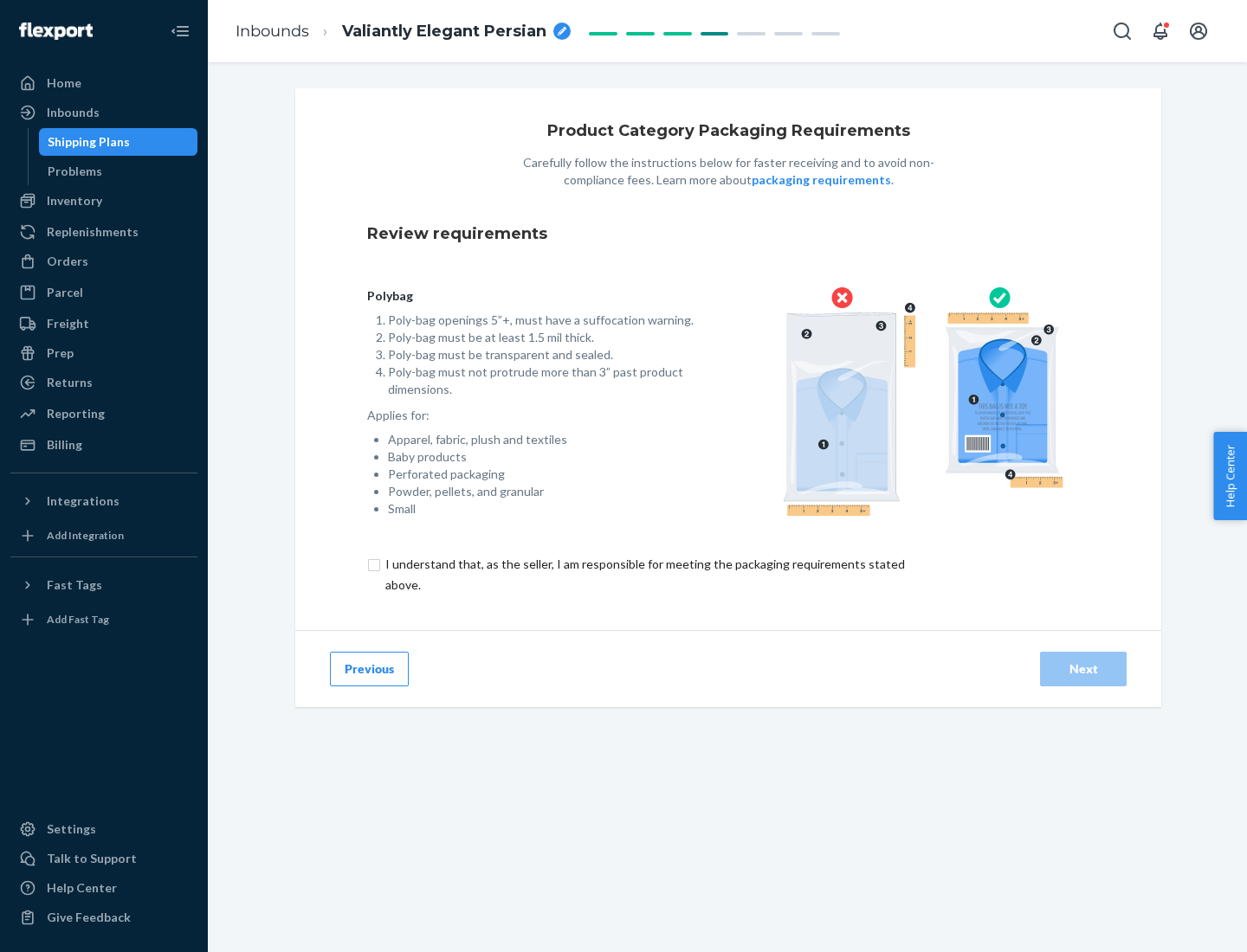
click at [643, 574] on input "checkbox" at bounding box center [654, 575] width 576 height 42
checkbox input "true"
click at [1083, 668] on div "Next" at bounding box center [1084, 669] width 57 height 17
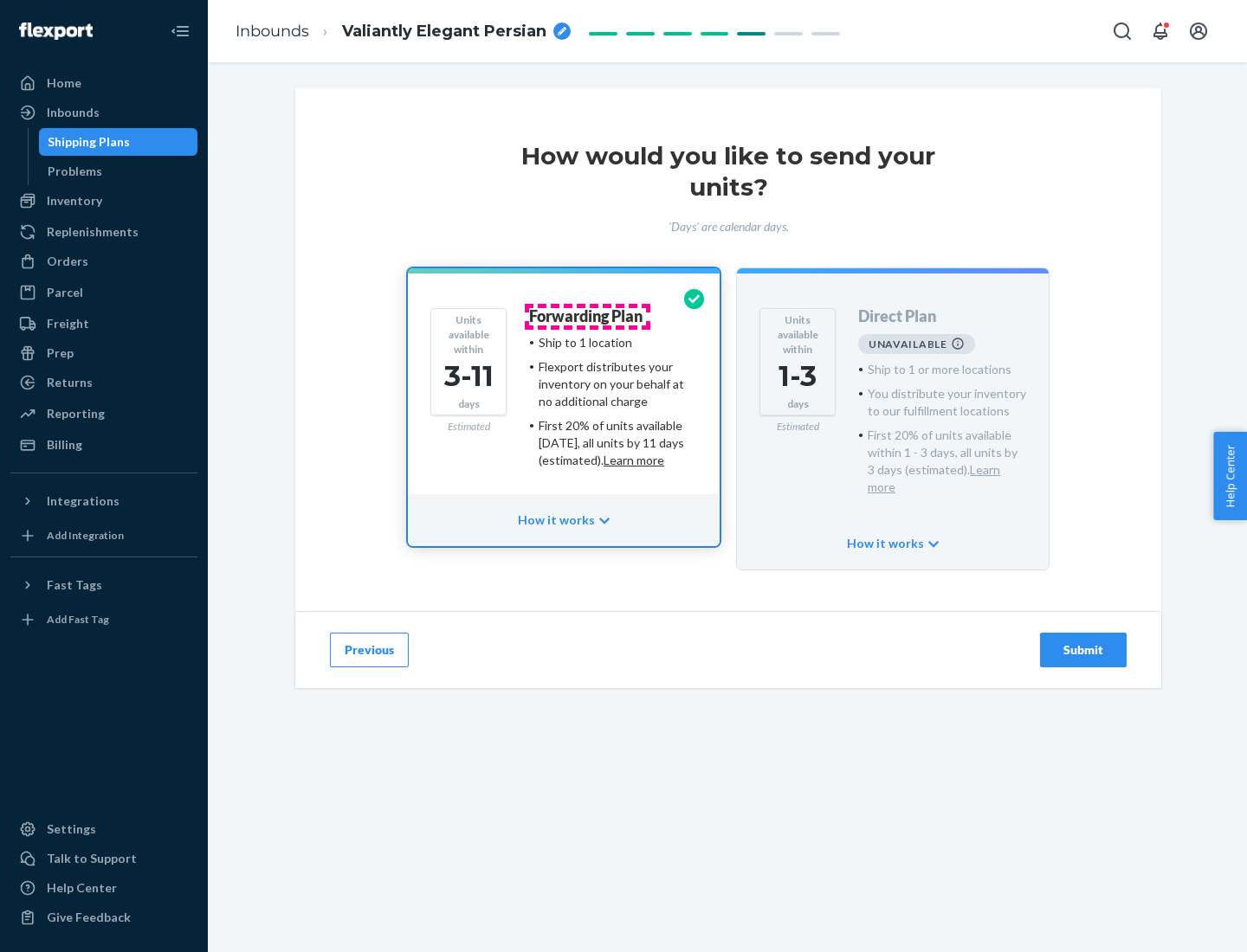
click at [587, 316] on h4 "Forwarding Plan" at bounding box center [586, 317] width 114 height 17
click at [1083, 641] on div "Submit" at bounding box center [1084, 650] width 57 height 17
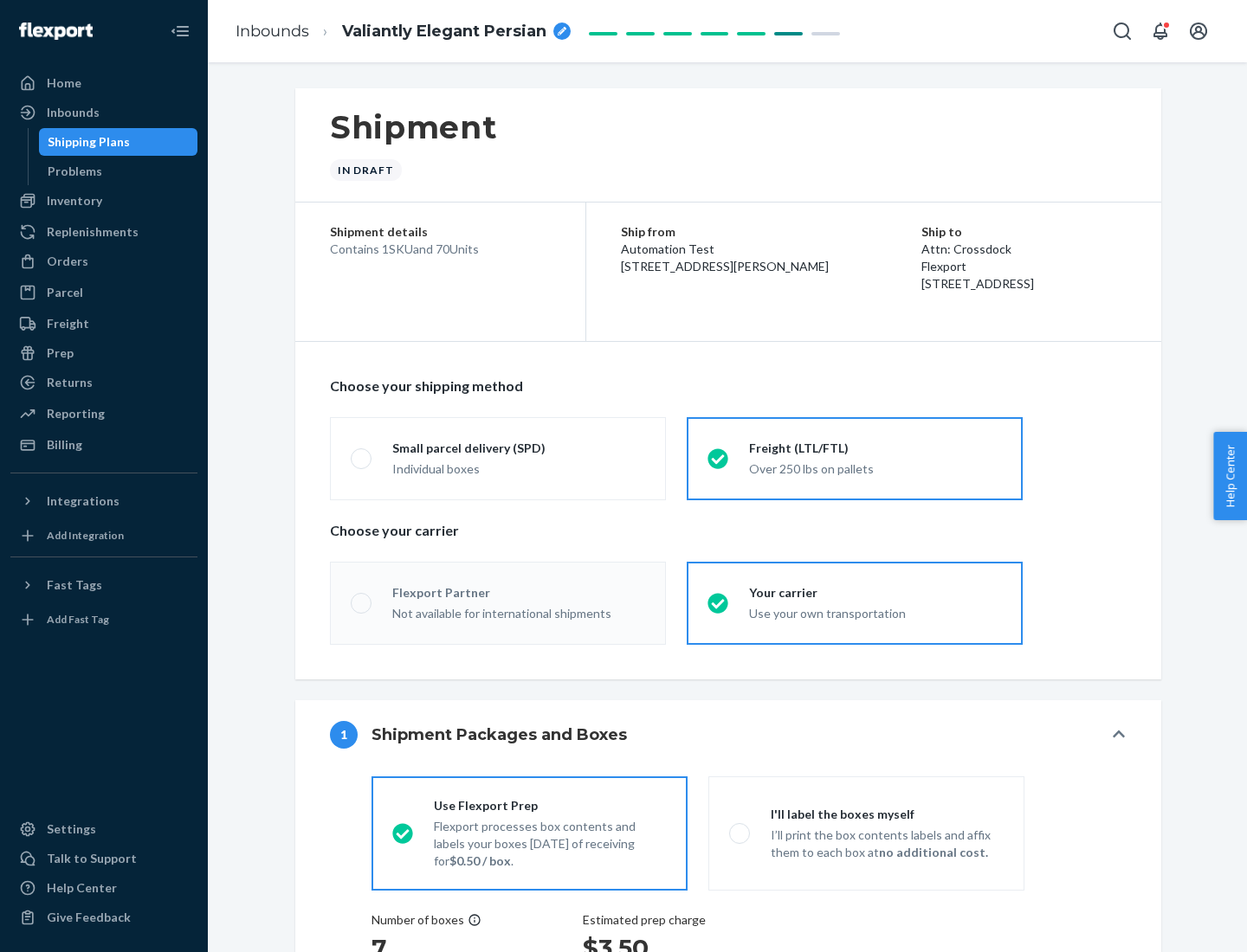
radio input "true"
radio input "false"
radio input "true"
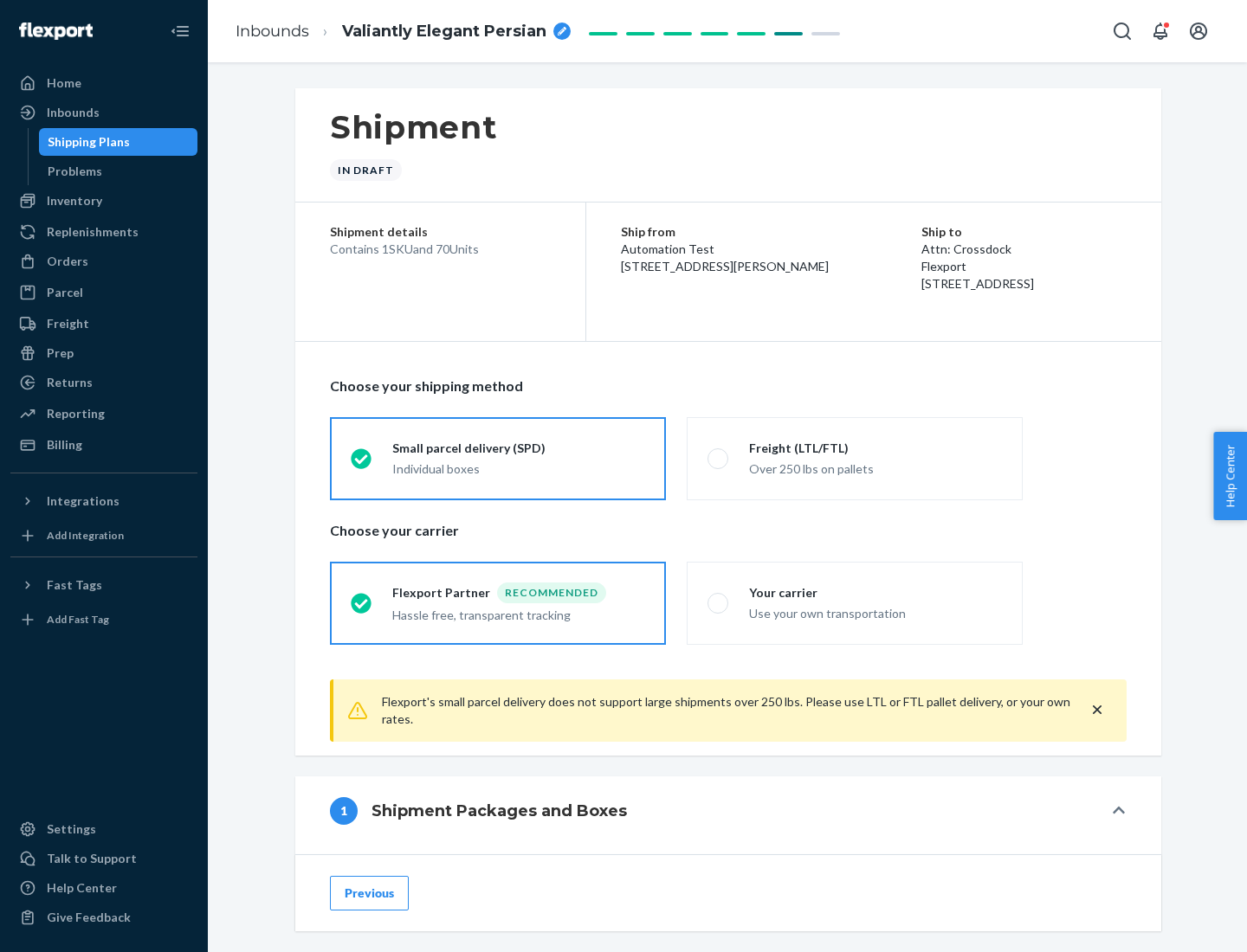
click at [519, 466] on div "Individual boxes" at bounding box center [518, 469] width 253 height 17
click at [361, 464] on input "Small parcel delivery (SPD) Individual boxes" at bounding box center [356, 458] width 11 height 11
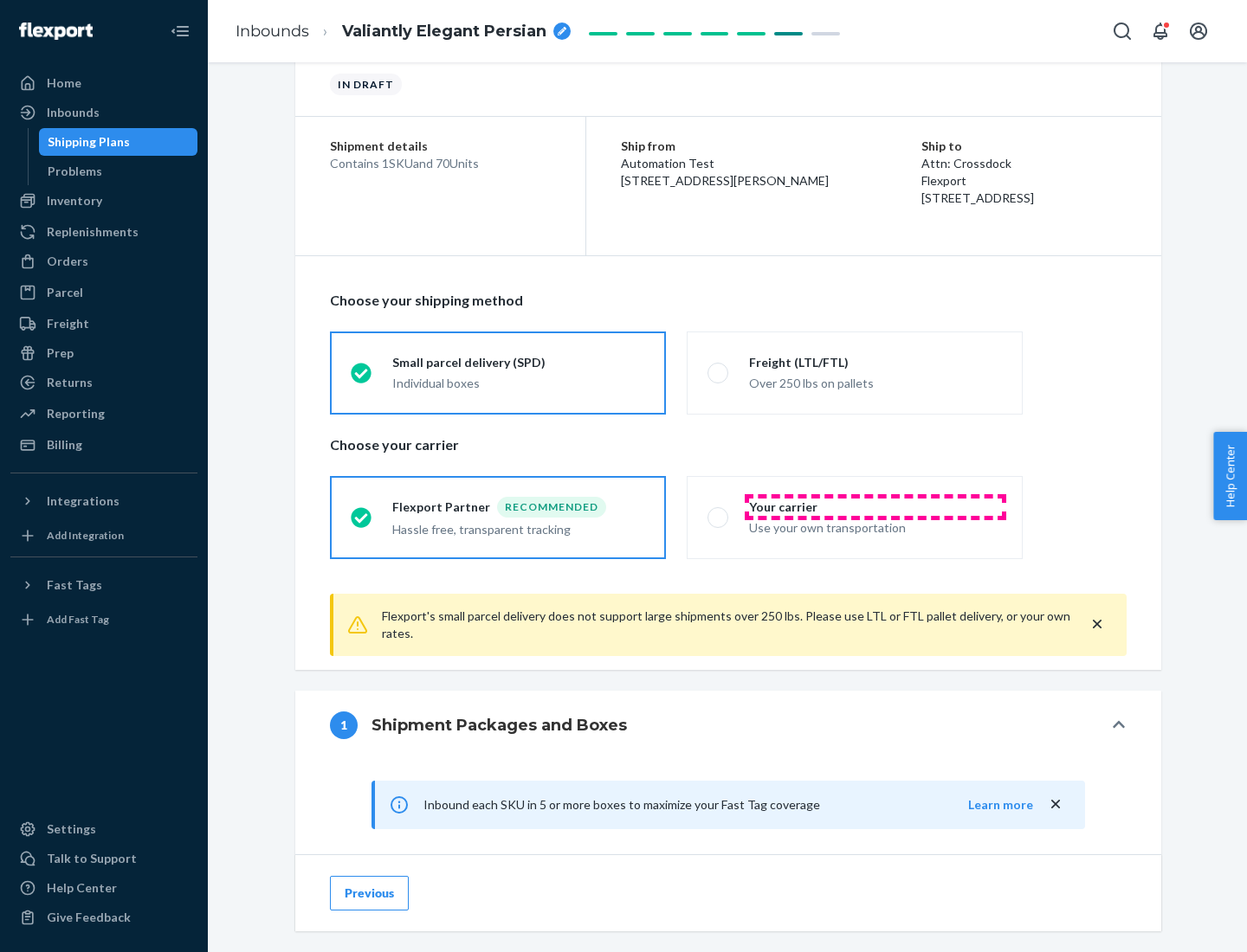
click at [875, 506] on div "Your carrier" at bounding box center [875, 507] width 253 height 17
click at [719, 512] on input "Your carrier Use your own transportation" at bounding box center [713, 517] width 11 height 11
radio input "true"
radio input "false"
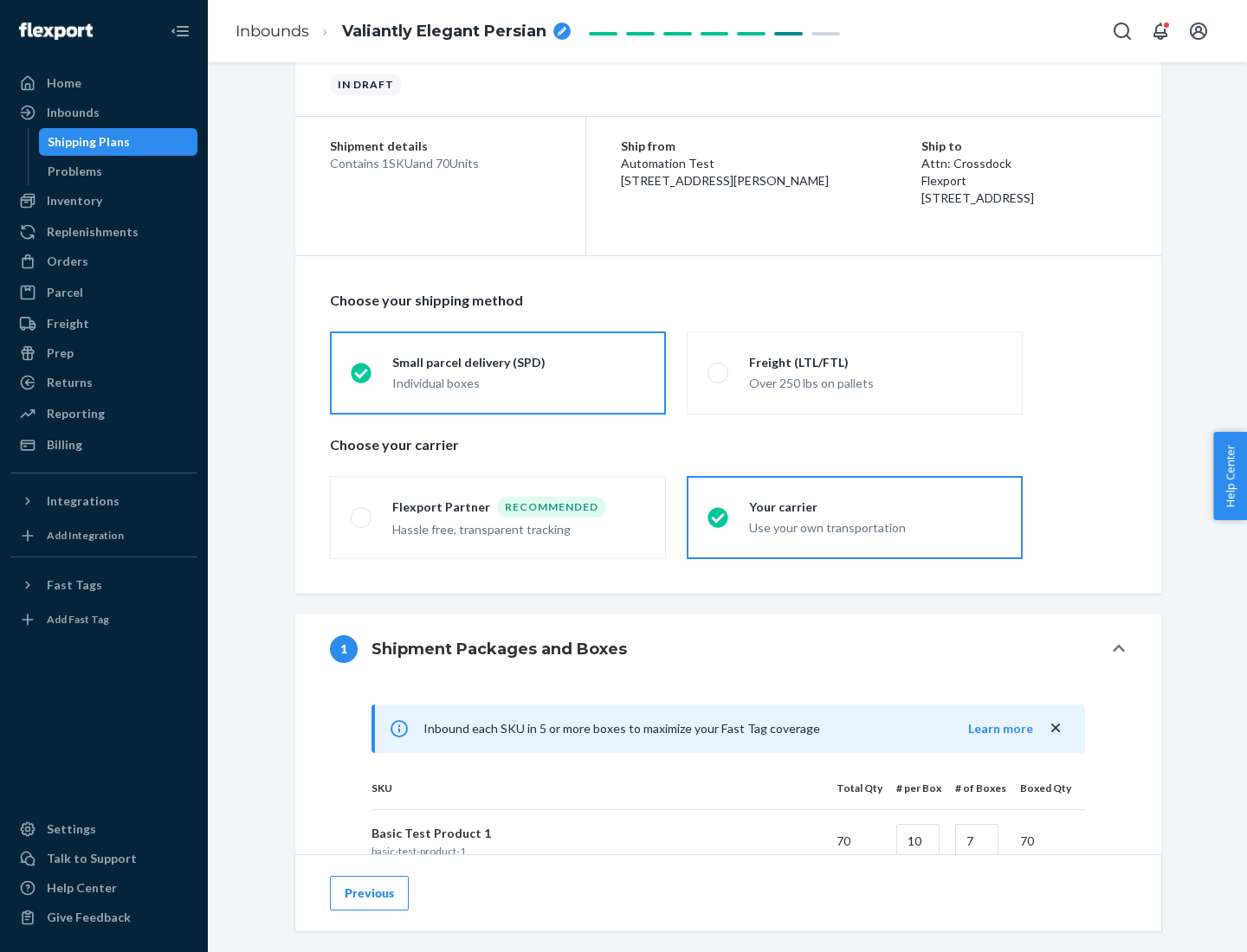
scroll to position [420, 0]
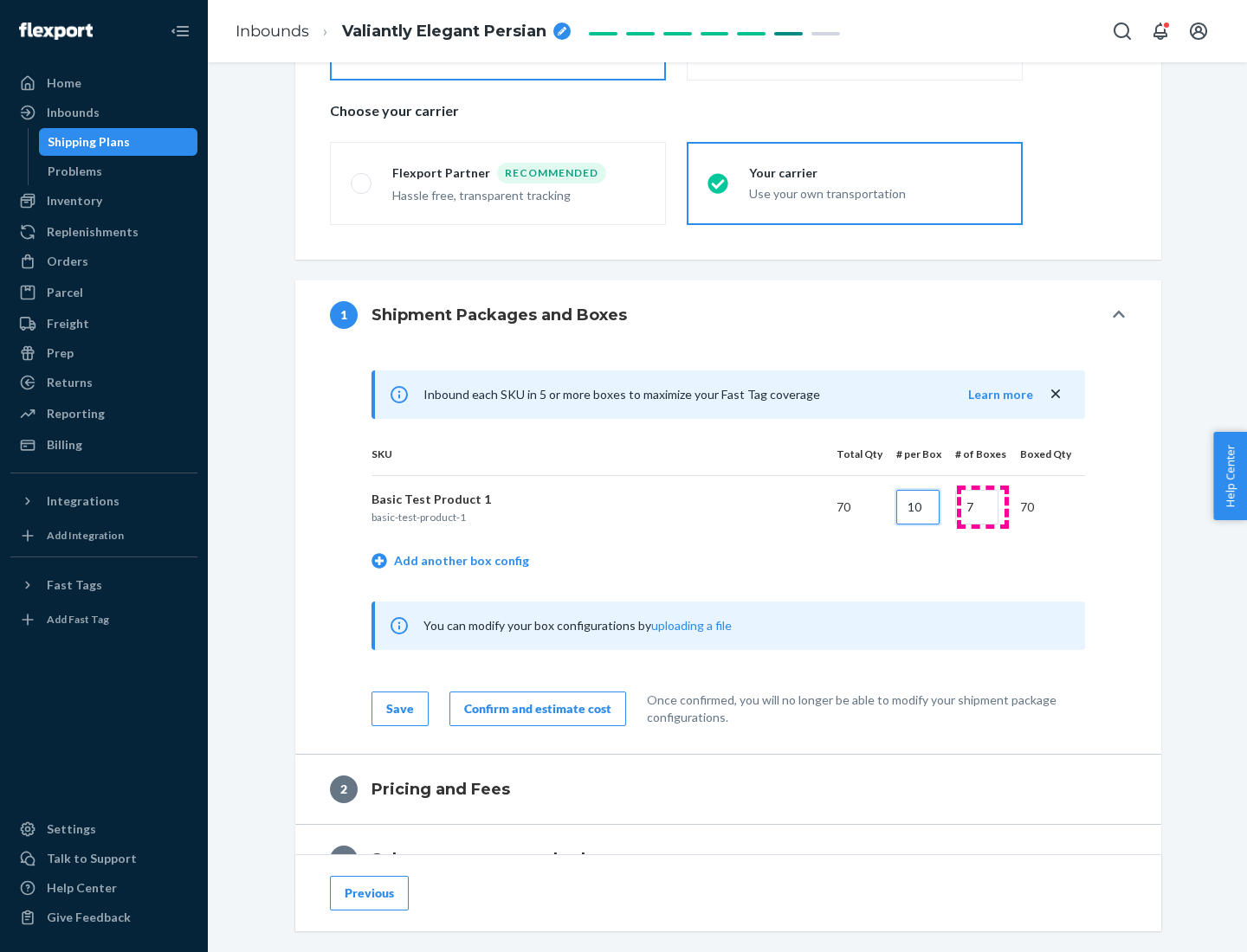
type input "10"
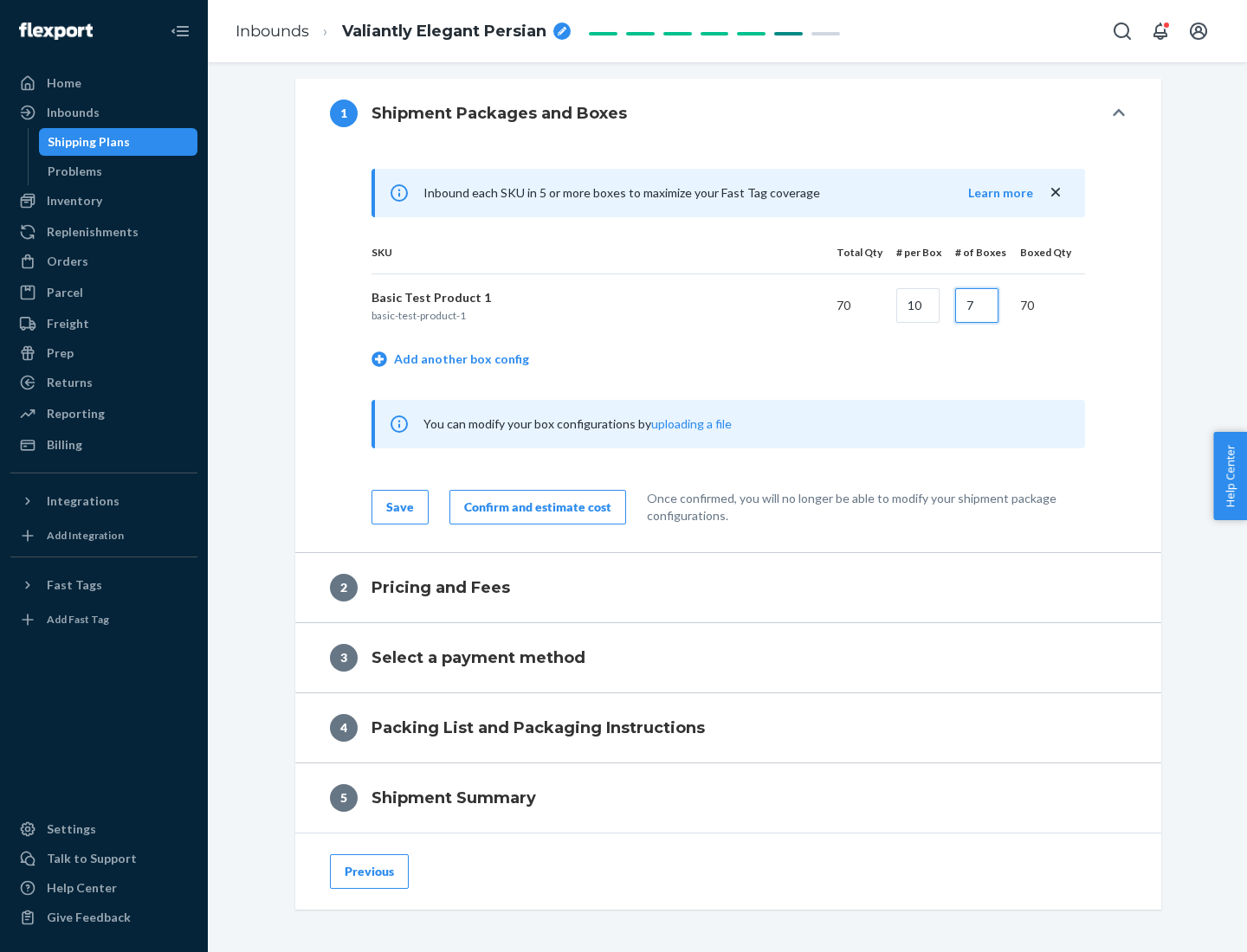
type input "7"
click at [534, 506] on div "Confirm and estimate cost" at bounding box center [537, 507] width 147 height 17
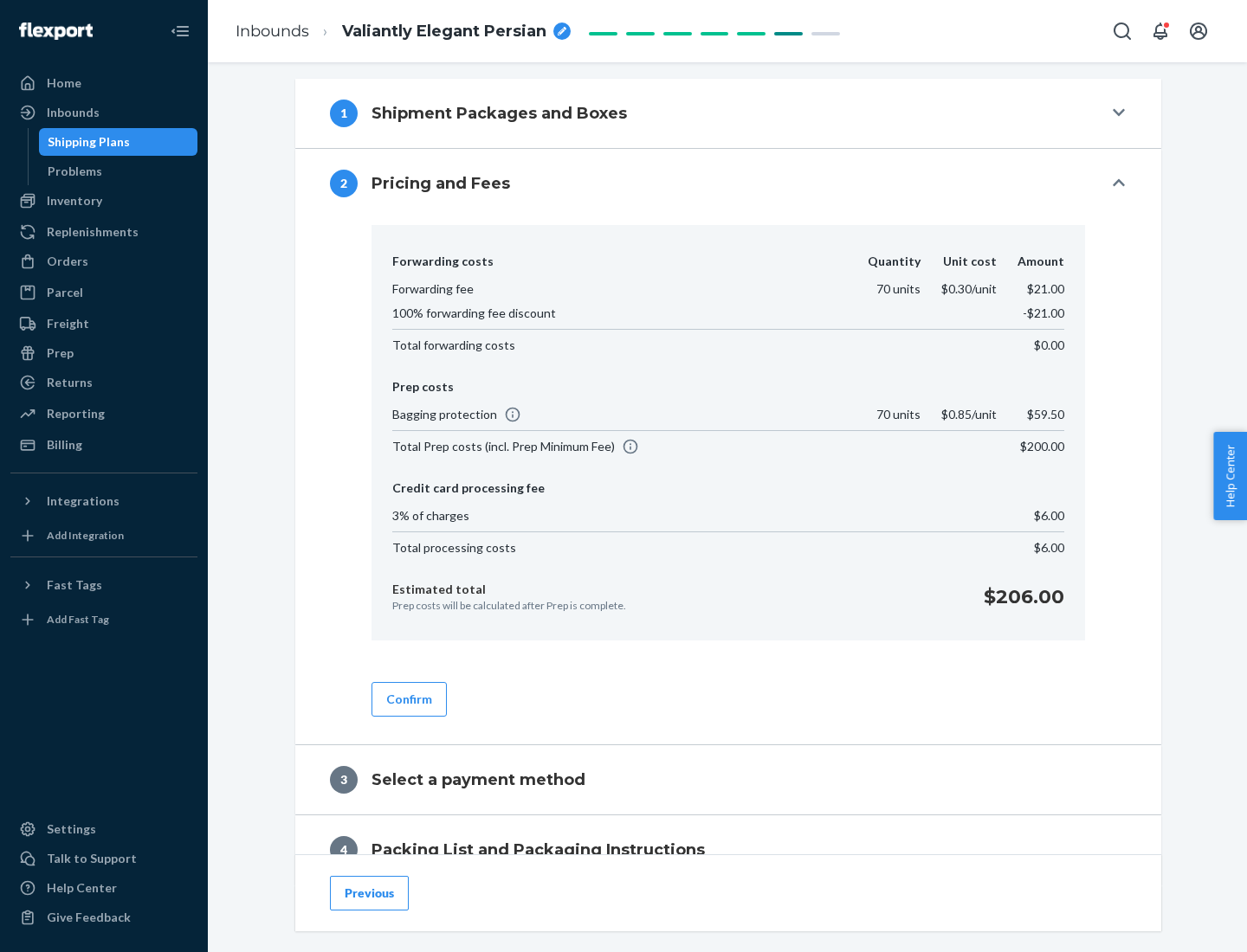
scroll to position [704, 0]
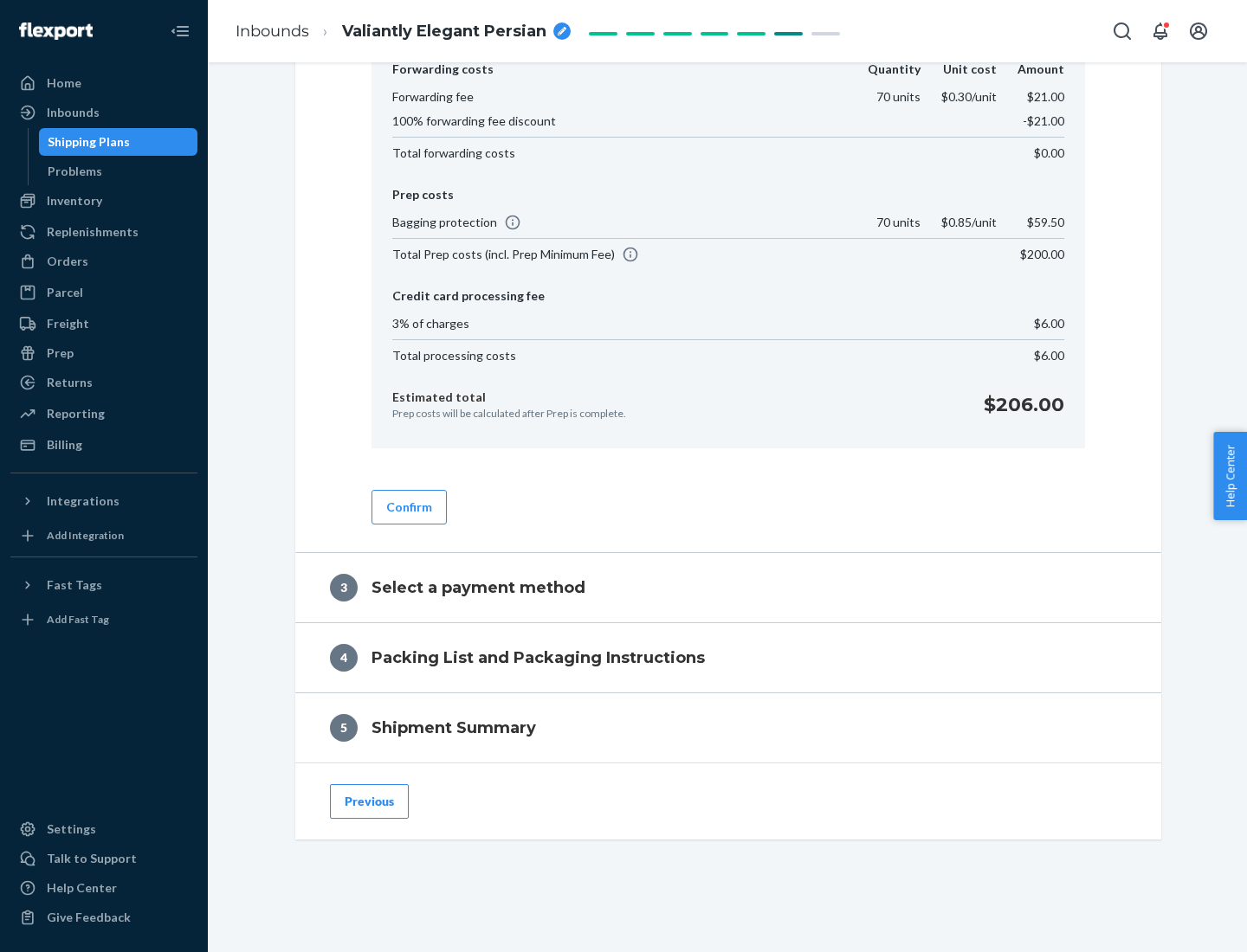
click at [408, 506] on button "Confirm" at bounding box center [408, 507] width 76 height 35
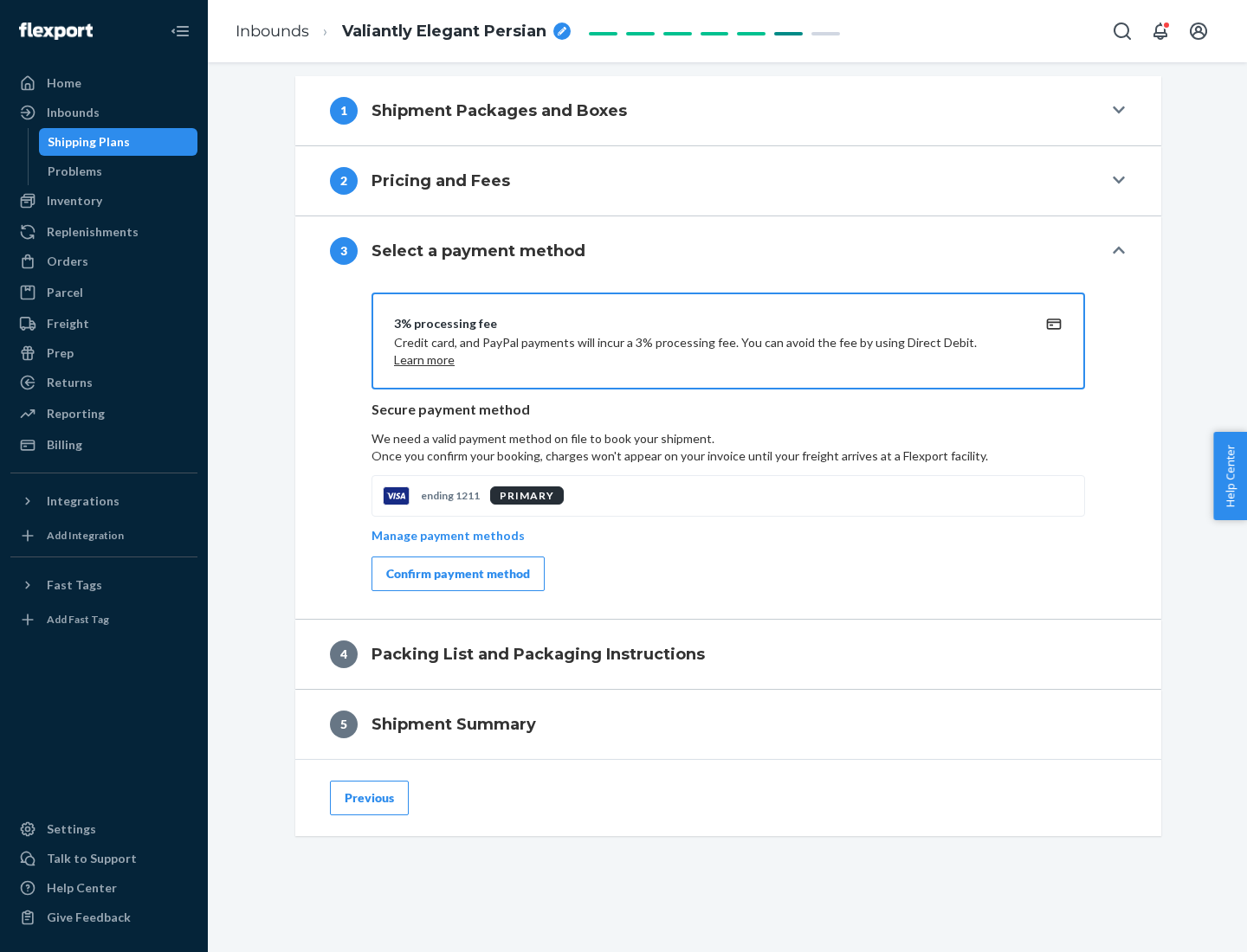
scroll to position [624, 0]
click at [456, 574] on div "Confirm payment method" at bounding box center [457, 574] width 143 height 17
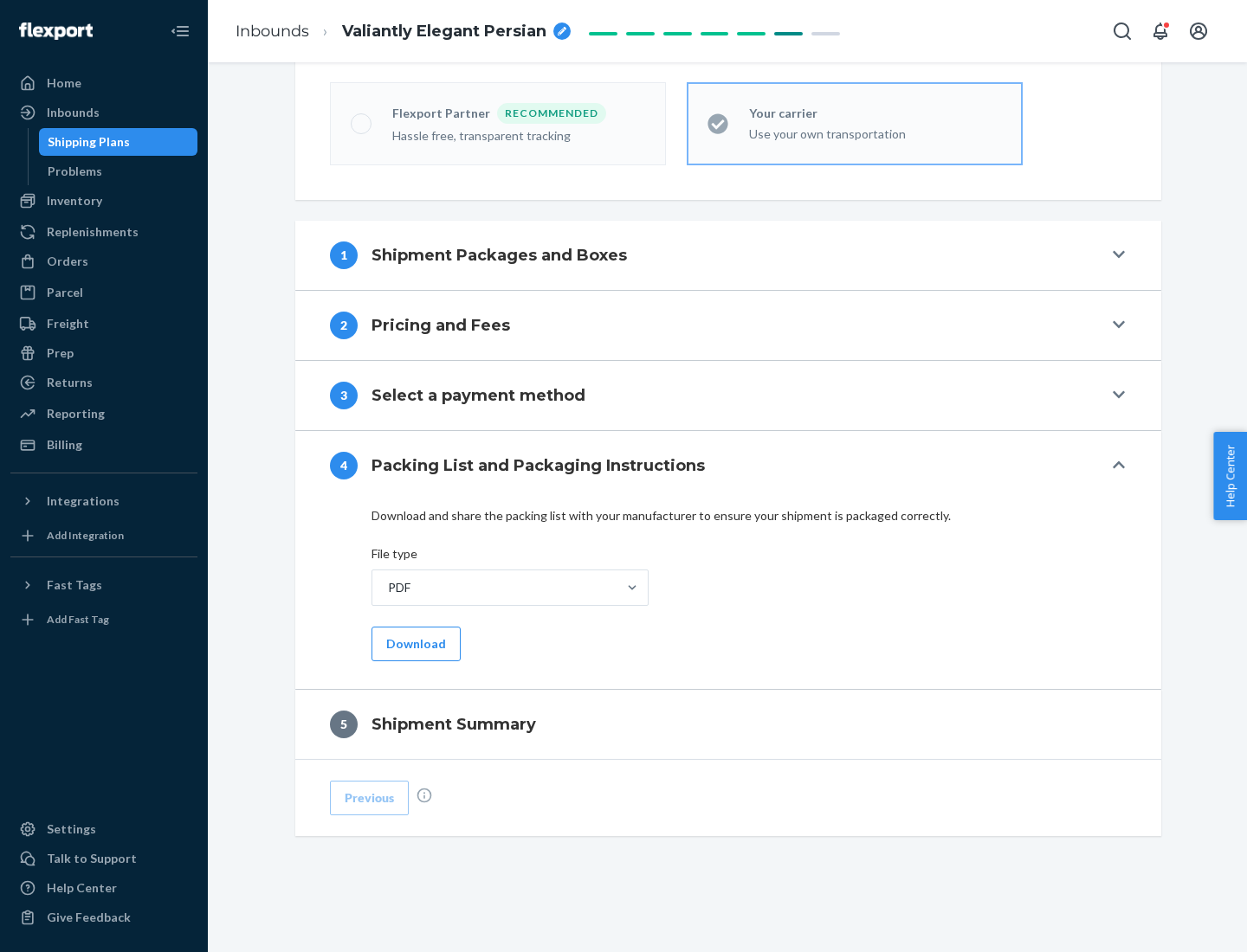
scroll to position [479, 0]
click at [414, 643] on button "Download" at bounding box center [415, 644] width 90 height 35
